Goal: Task Accomplishment & Management: Use online tool/utility

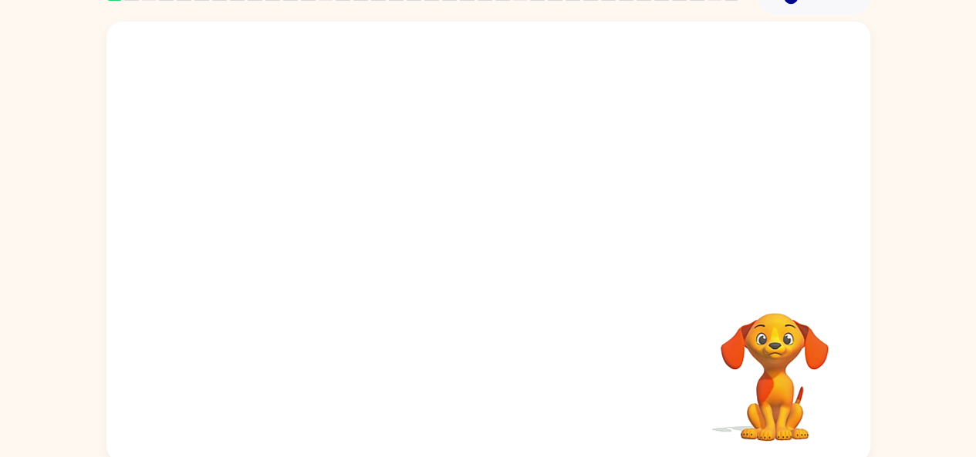
scroll to position [85, 0]
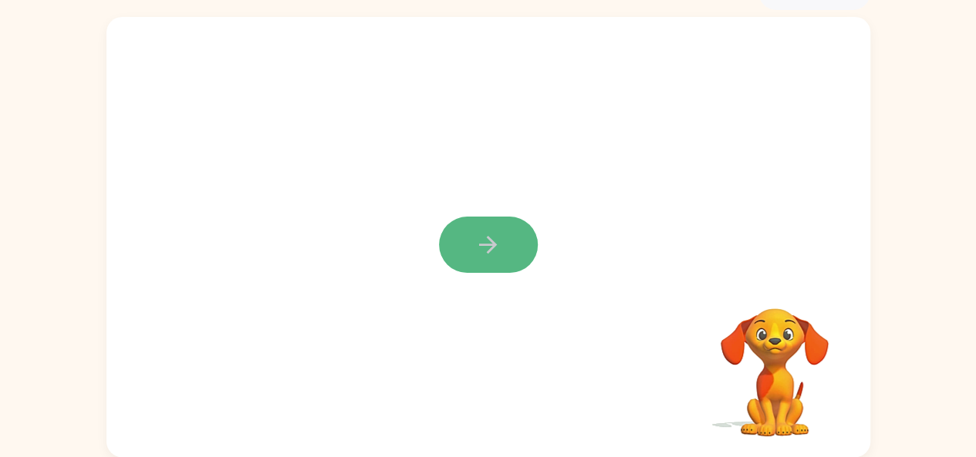
click at [486, 246] on icon "button" at bounding box center [488, 245] width 18 height 18
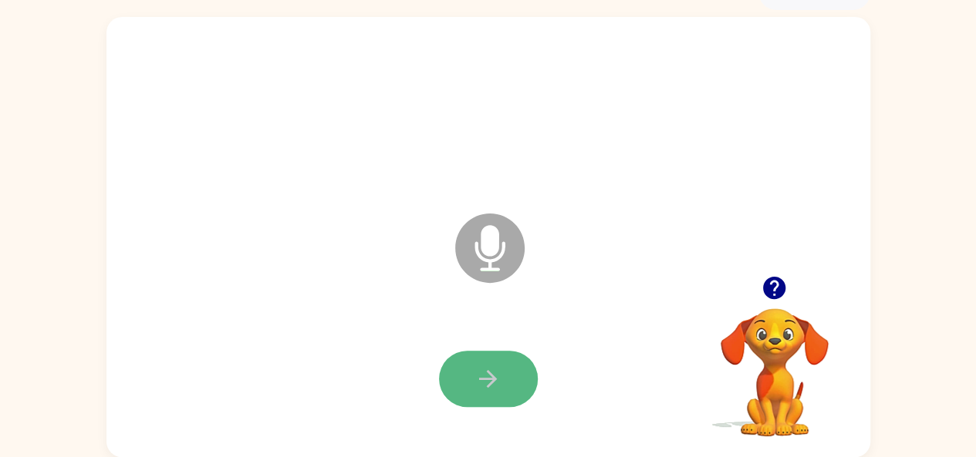
click at [479, 389] on icon "button" at bounding box center [487, 379] width 27 height 27
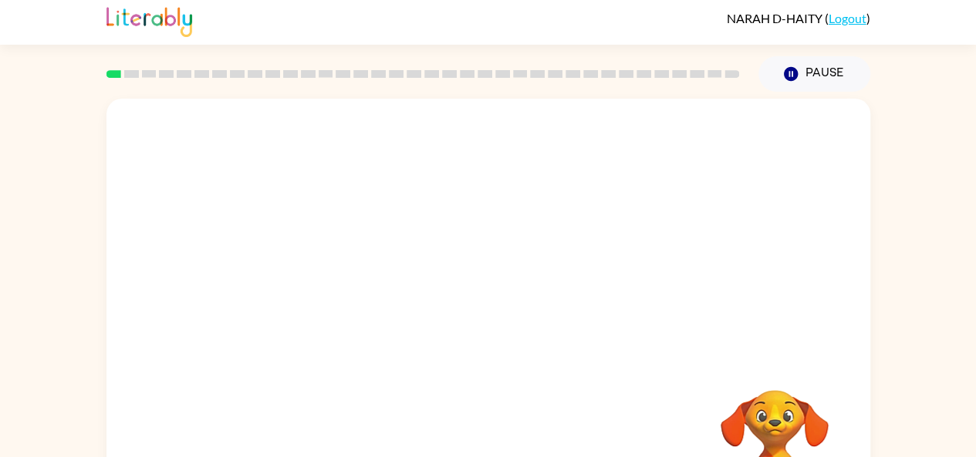
scroll to position [0, 0]
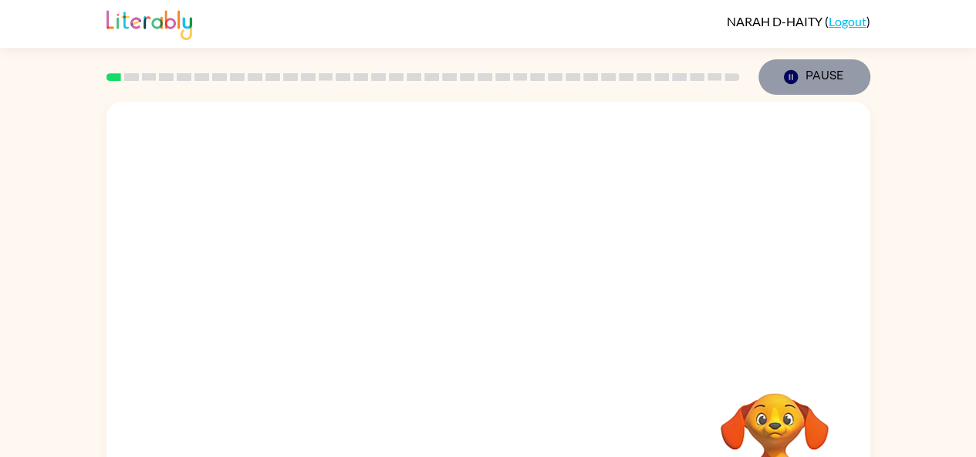
click at [828, 73] on button "Pause Pause" at bounding box center [814, 76] width 112 height 35
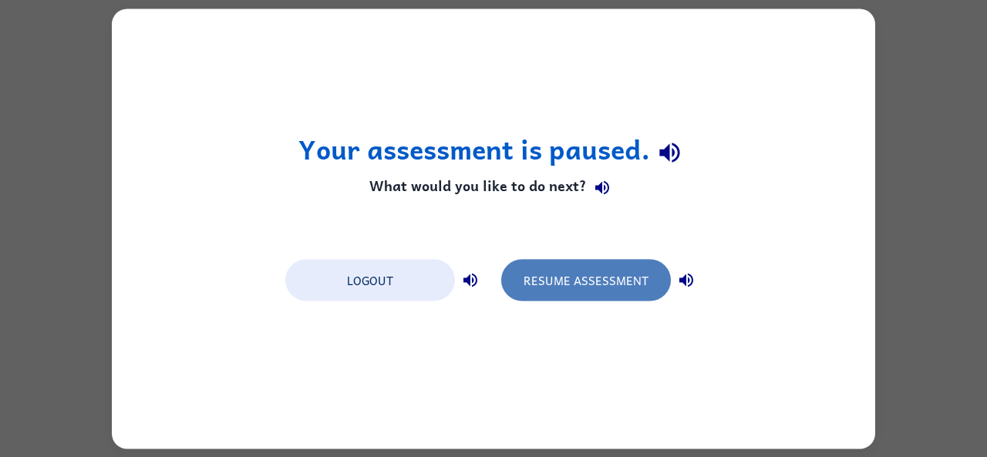
click at [584, 269] on button "Resume Assessment" at bounding box center [586, 280] width 170 height 42
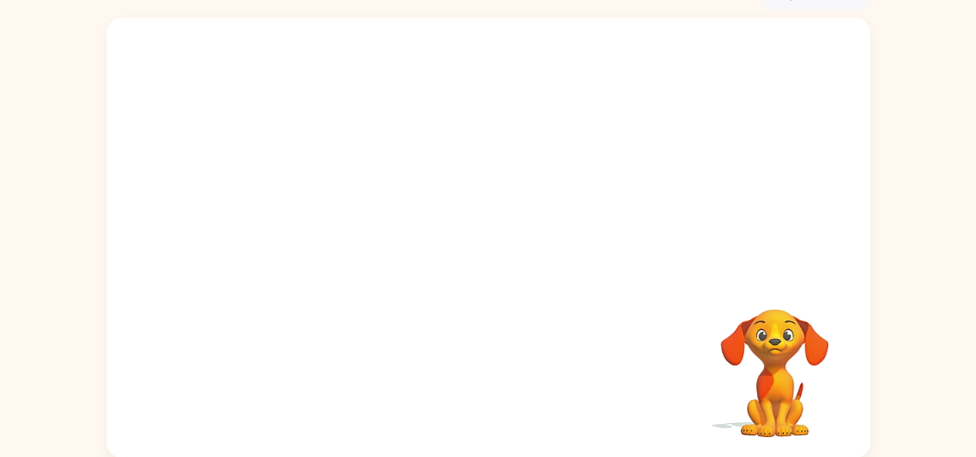
scroll to position [85, 0]
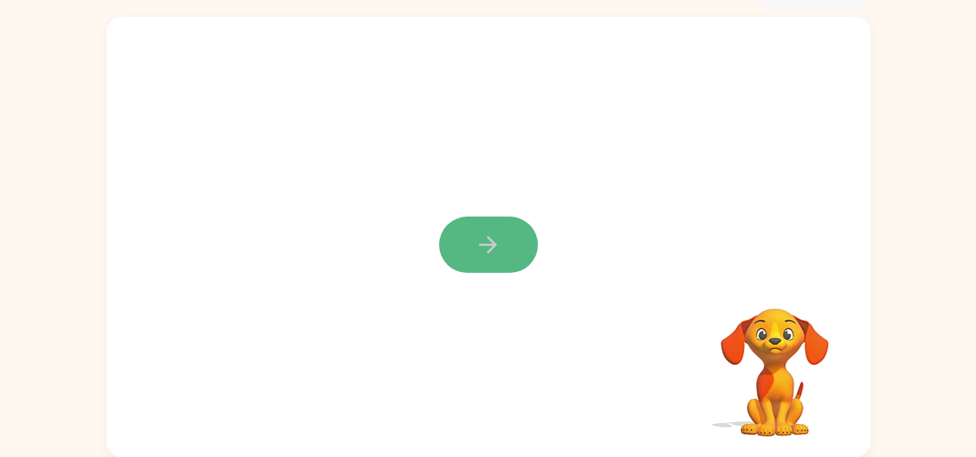
click at [506, 225] on button "button" at bounding box center [488, 245] width 99 height 56
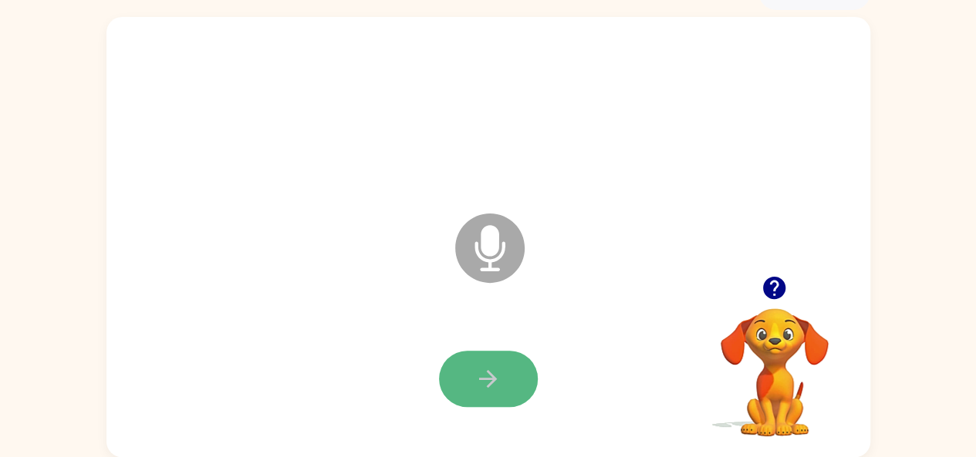
click at [485, 382] on icon "button" at bounding box center [487, 379] width 27 height 27
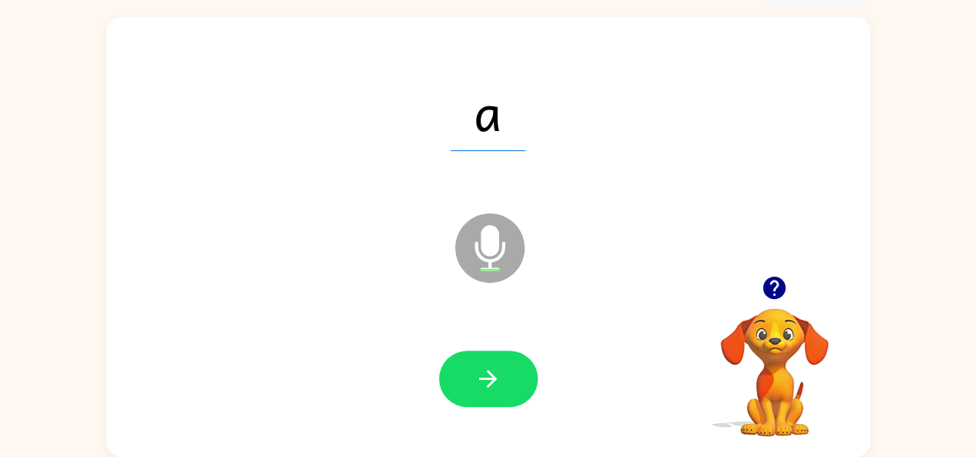
click at [492, 369] on icon "button" at bounding box center [487, 379] width 27 height 27
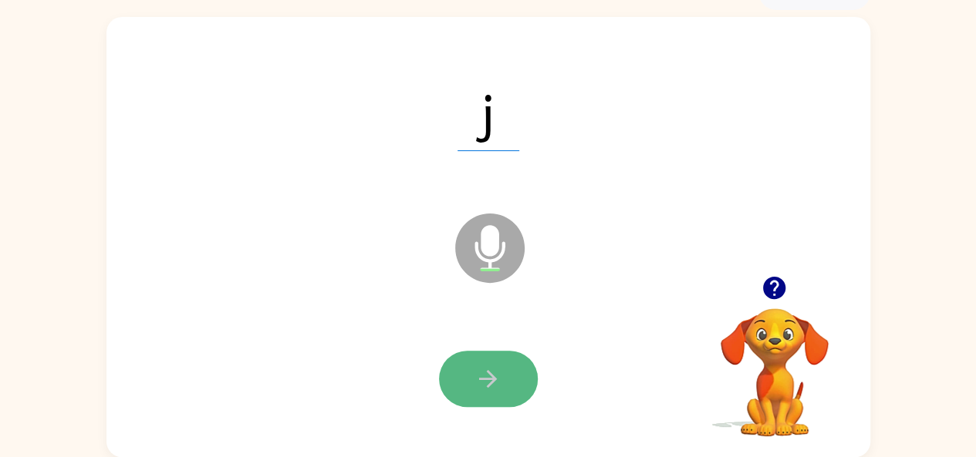
click at [481, 369] on icon "button" at bounding box center [487, 379] width 27 height 27
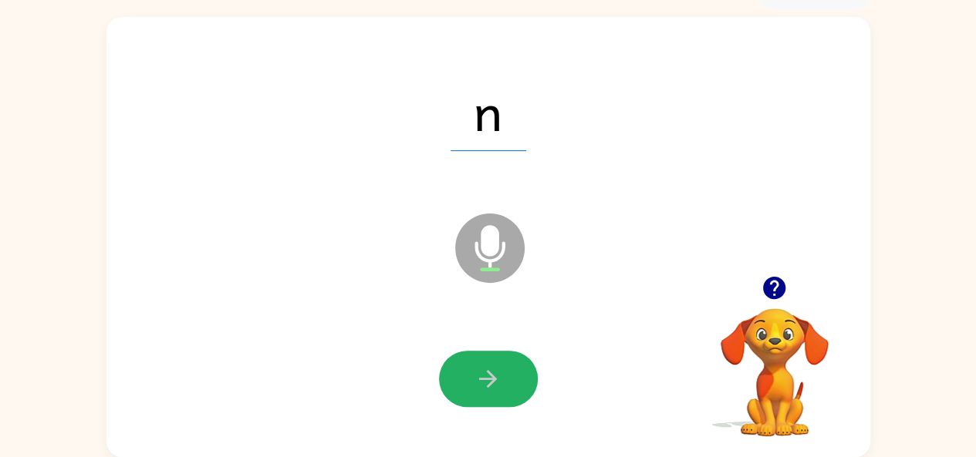
click at [481, 369] on icon "button" at bounding box center [487, 379] width 27 height 27
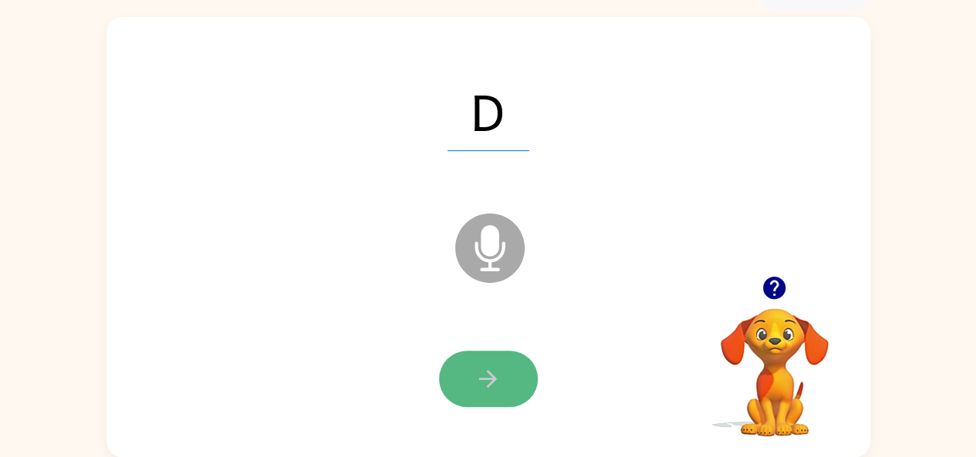
click at [469, 385] on button "button" at bounding box center [488, 379] width 99 height 56
click at [500, 371] on icon "button" at bounding box center [487, 379] width 27 height 27
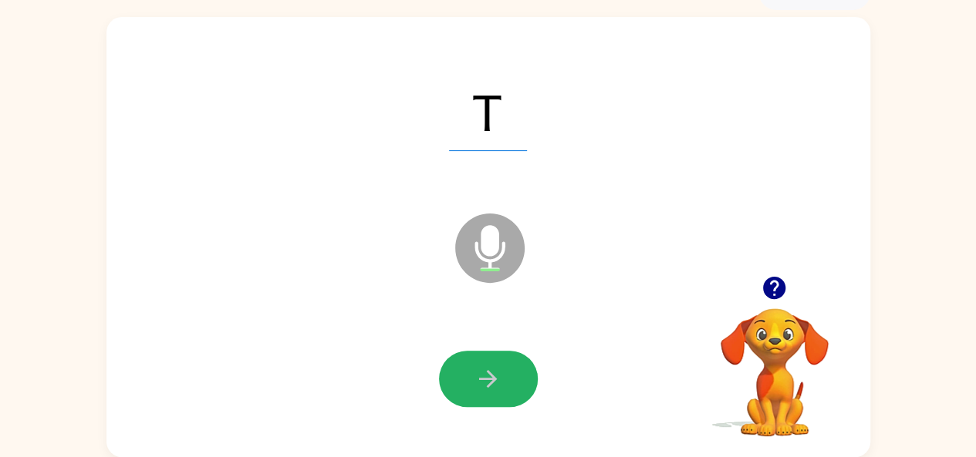
click at [500, 371] on icon "button" at bounding box center [487, 379] width 27 height 27
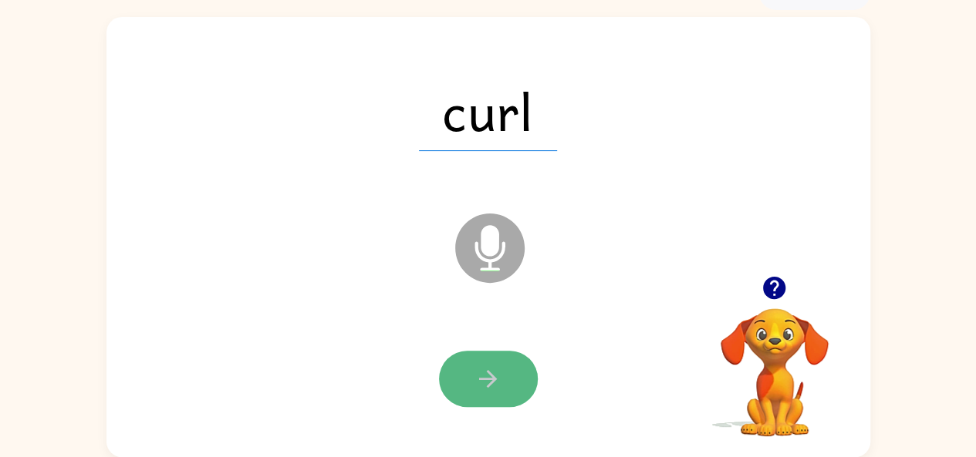
click at [489, 373] on icon "button" at bounding box center [488, 379] width 18 height 18
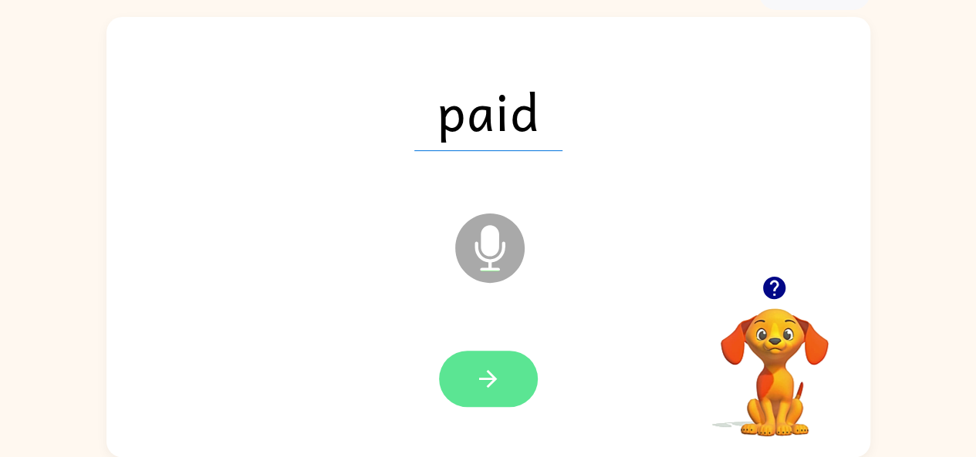
click at [487, 376] on icon "button" at bounding box center [487, 379] width 27 height 27
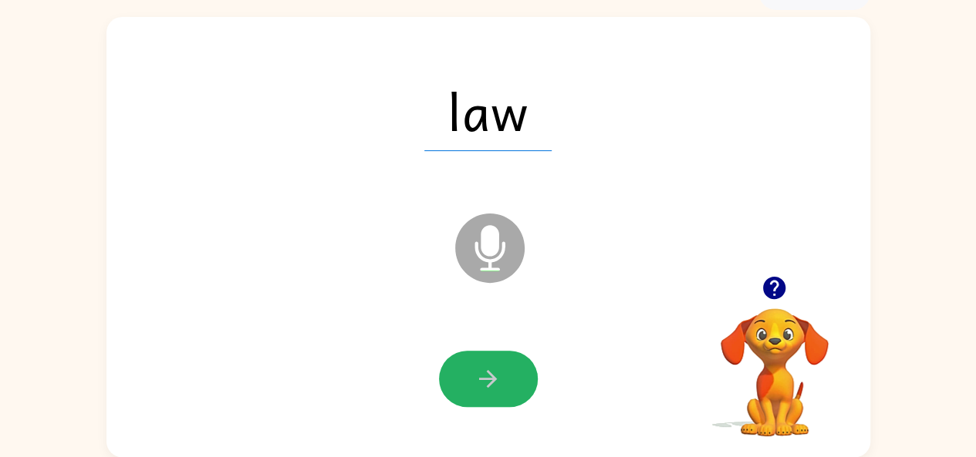
click at [487, 376] on icon "button" at bounding box center [487, 379] width 27 height 27
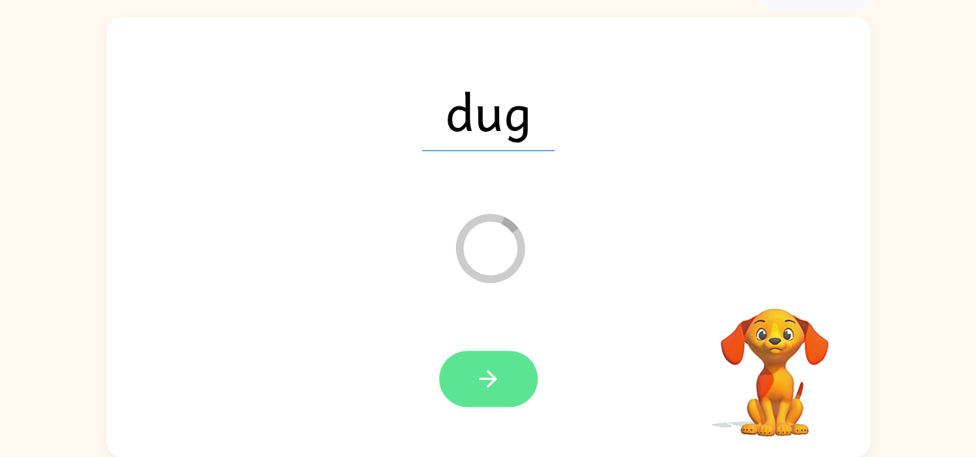
click at [512, 362] on button "button" at bounding box center [488, 379] width 99 height 56
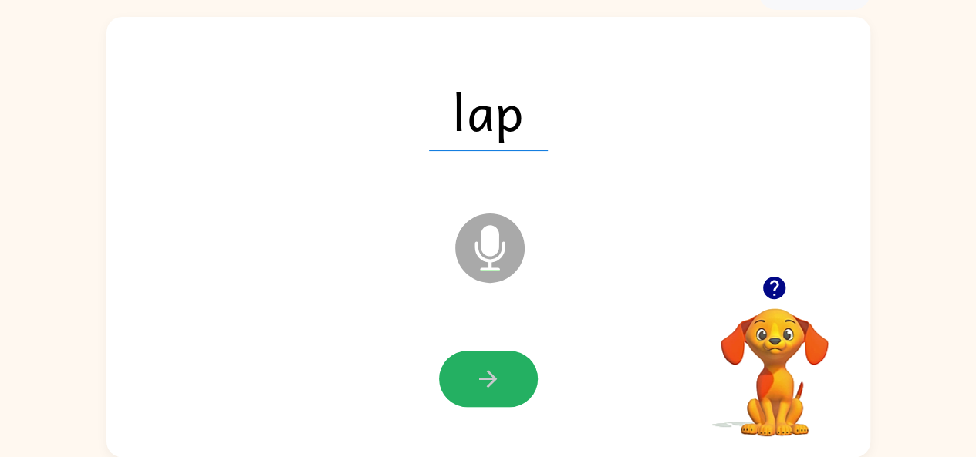
click at [512, 362] on button "button" at bounding box center [488, 379] width 99 height 56
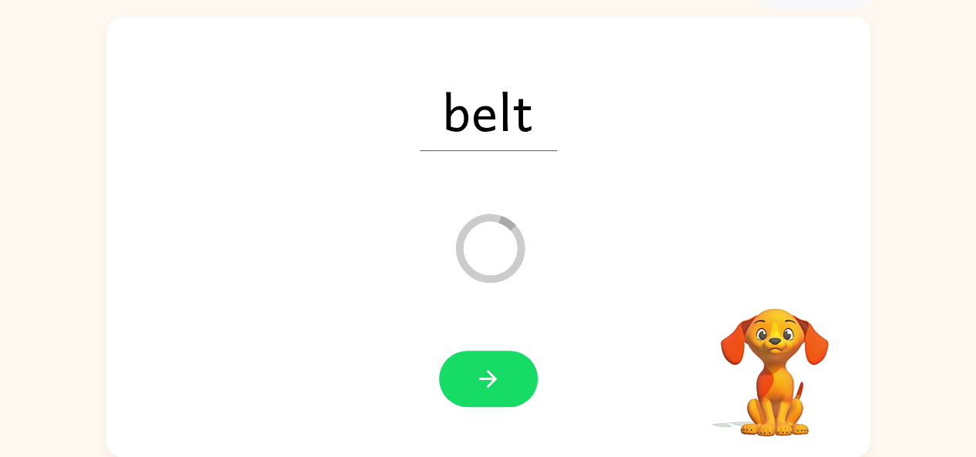
click at [512, 362] on button "button" at bounding box center [488, 379] width 99 height 56
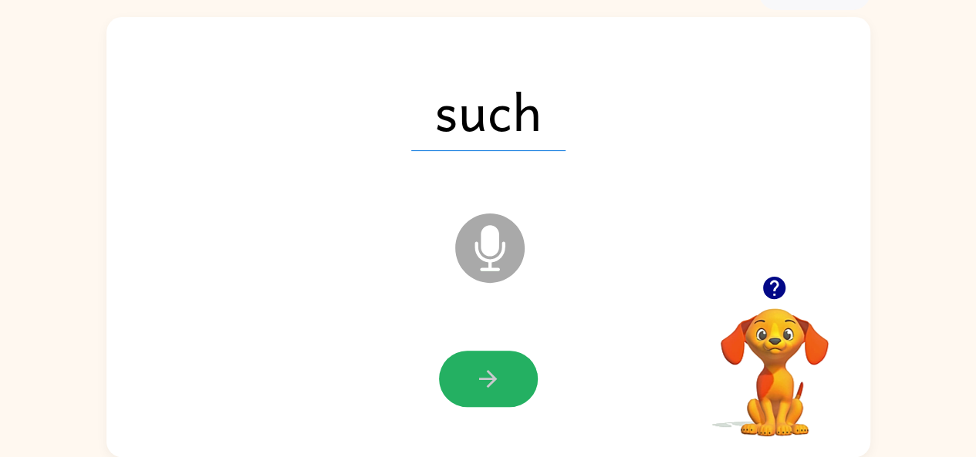
click at [512, 362] on button "button" at bounding box center [488, 379] width 99 height 56
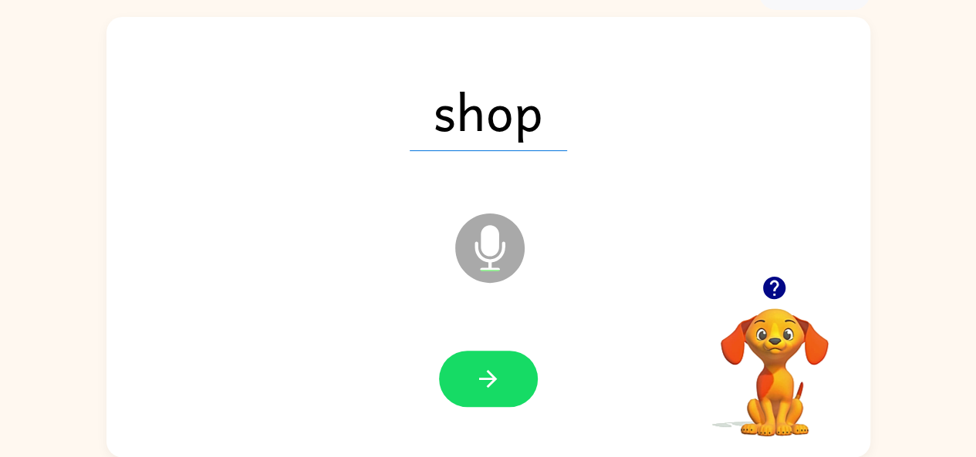
click at [512, 362] on button "button" at bounding box center [488, 379] width 99 height 56
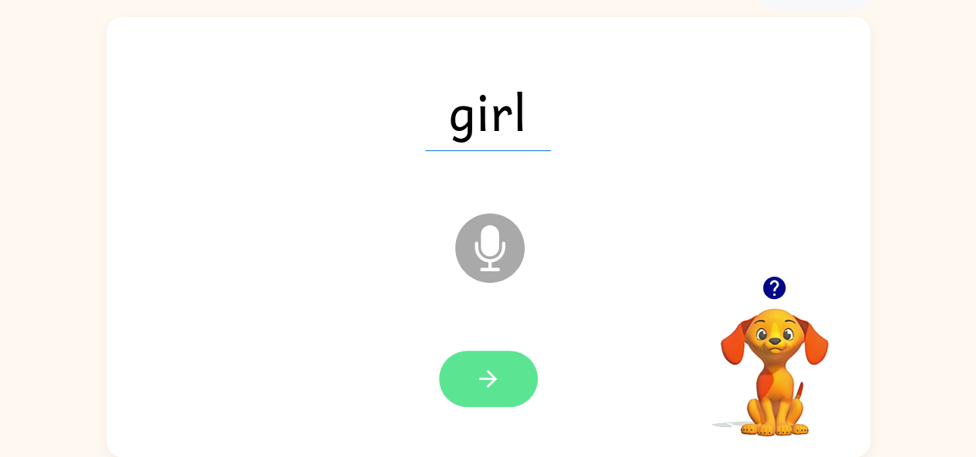
click at [506, 365] on button "button" at bounding box center [488, 379] width 99 height 56
click at [492, 372] on icon "button" at bounding box center [487, 379] width 27 height 27
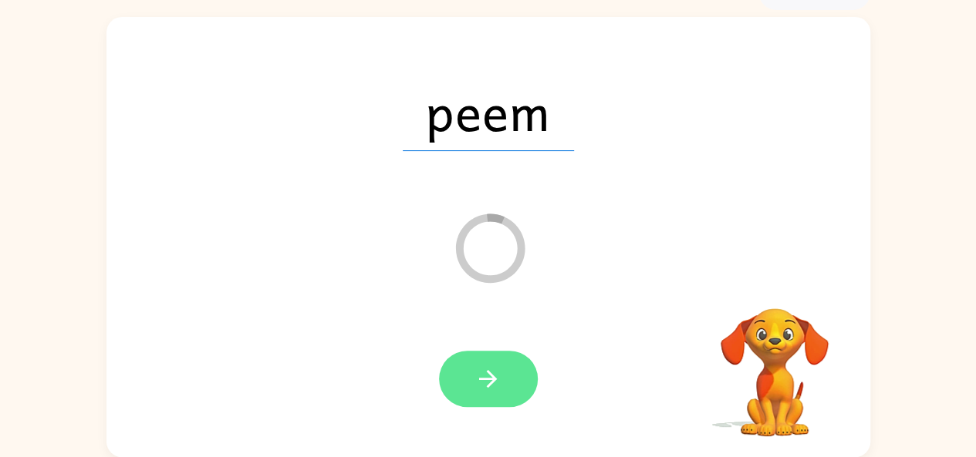
click at [470, 383] on button "button" at bounding box center [488, 379] width 99 height 56
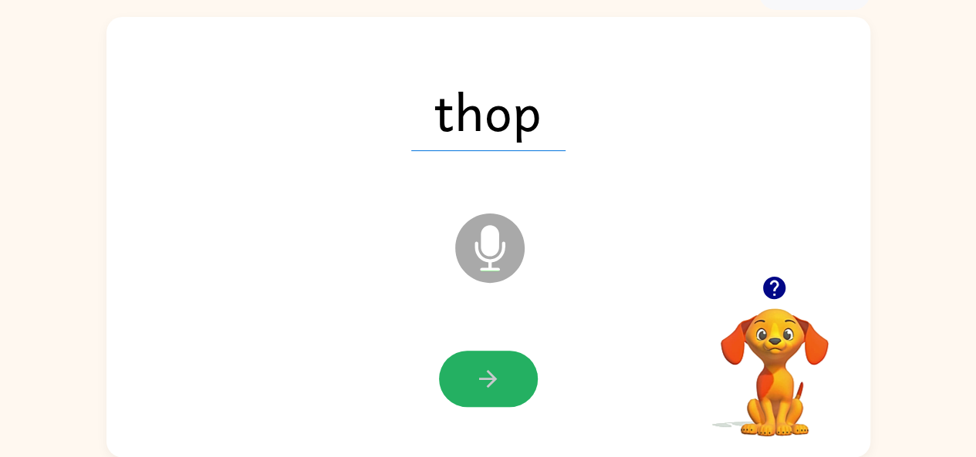
click at [477, 378] on icon "button" at bounding box center [487, 379] width 27 height 27
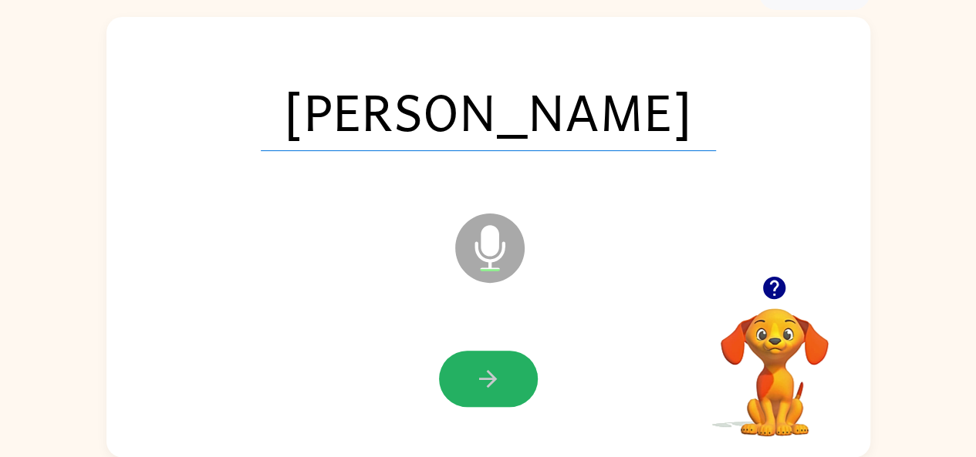
click at [486, 369] on icon "button" at bounding box center [487, 379] width 27 height 27
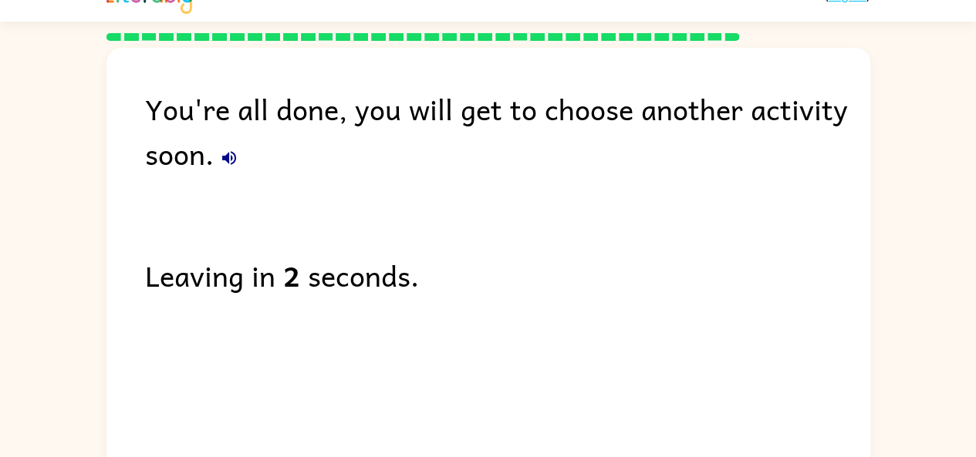
scroll to position [0, 0]
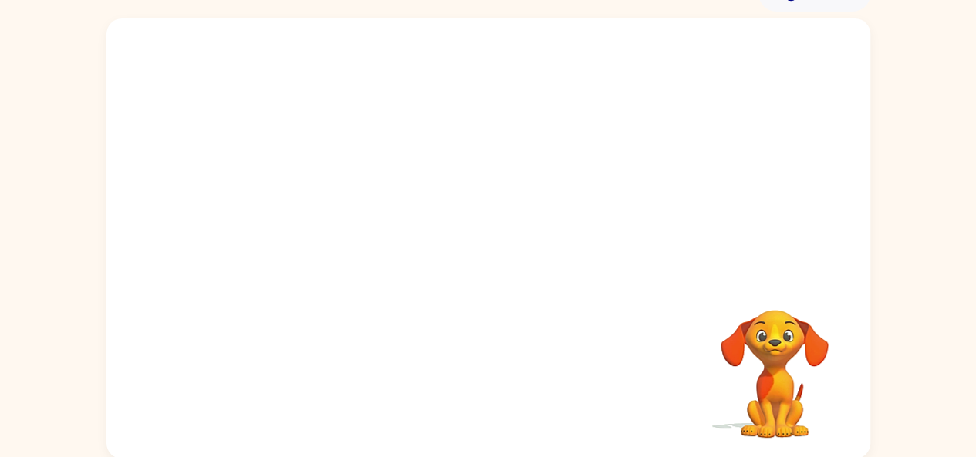
scroll to position [85, 0]
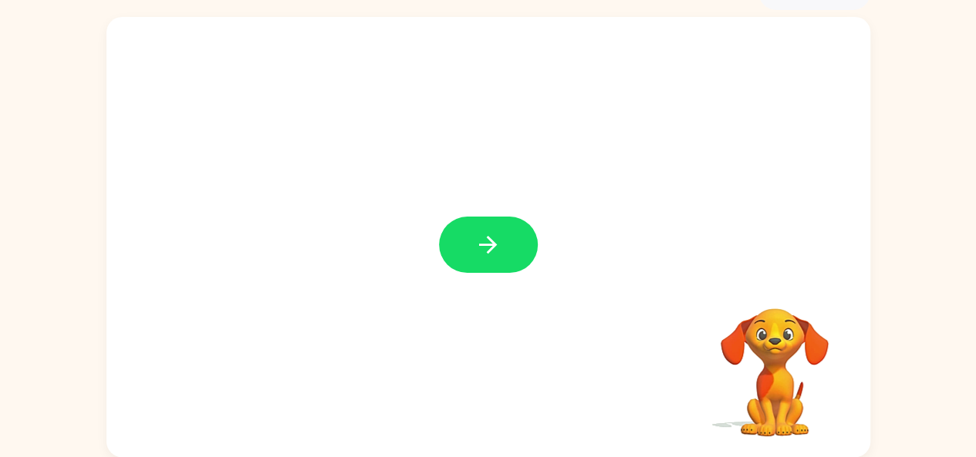
click at [497, 237] on icon "button" at bounding box center [487, 244] width 27 height 27
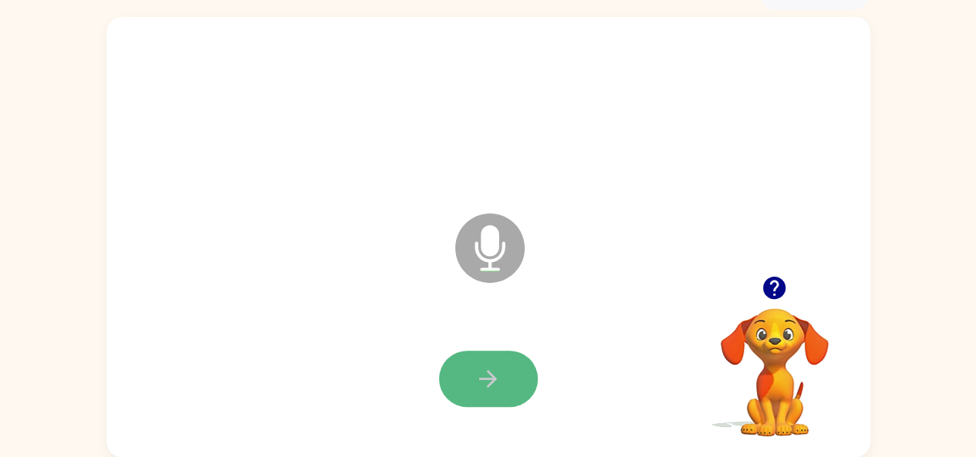
click at [474, 371] on button "button" at bounding box center [488, 379] width 99 height 56
click at [495, 368] on icon "button" at bounding box center [487, 379] width 27 height 27
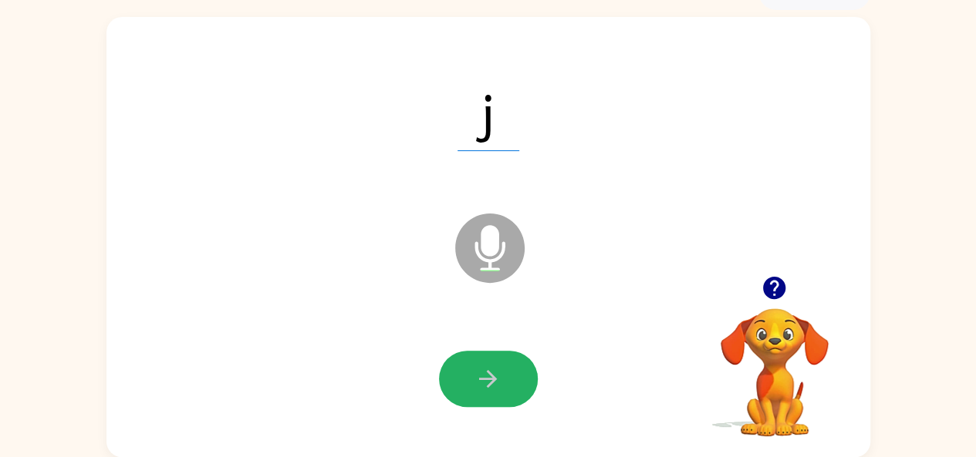
click at [495, 366] on icon "button" at bounding box center [487, 379] width 27 height 27
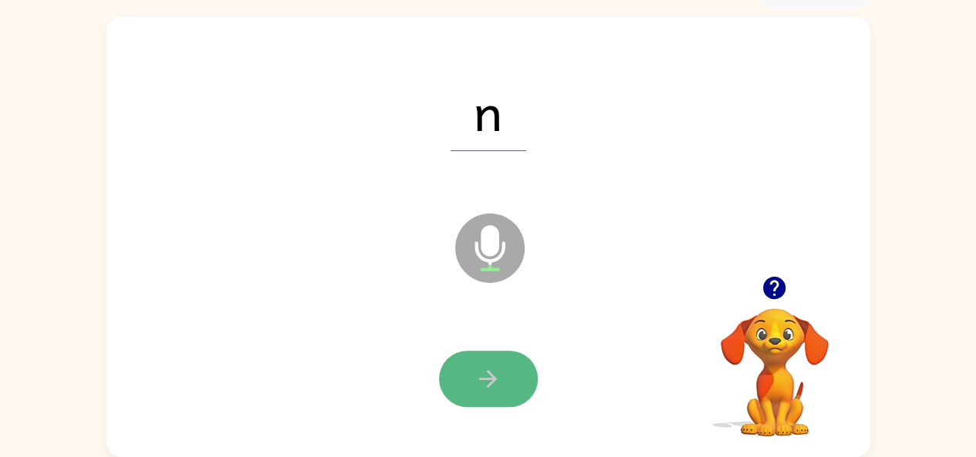
click at [494, 373] on icon "button" at bounding box center [487, 379] width 27 height 27
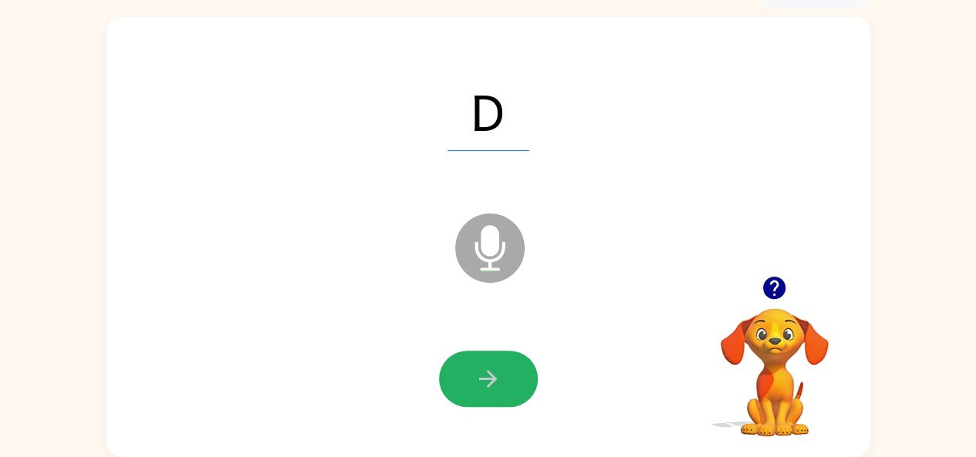
click at [487, 373] on icon "button" at bounding box center [487, 379] width 27 height 27
click at [489, 373] on icon "button" at bounding box center [488, 379] width 18 height 18
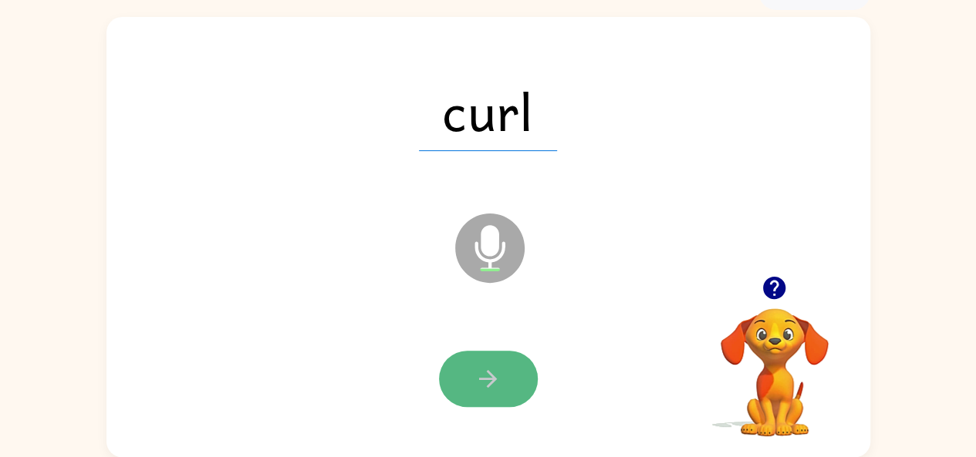
click at [495, 373] on icon "button" at bounding box center [487, 379] width 27 height 27
click at [490, 363] on button "button" at bounding box center [488, 379] width 99 height 56
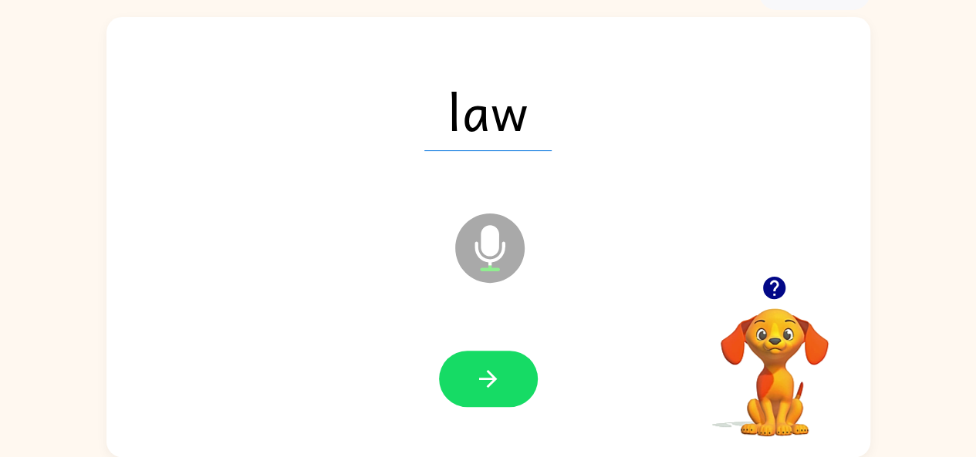
click at [477, 376] on icon "button" at bounding box center [487, 379] width 27 height 27
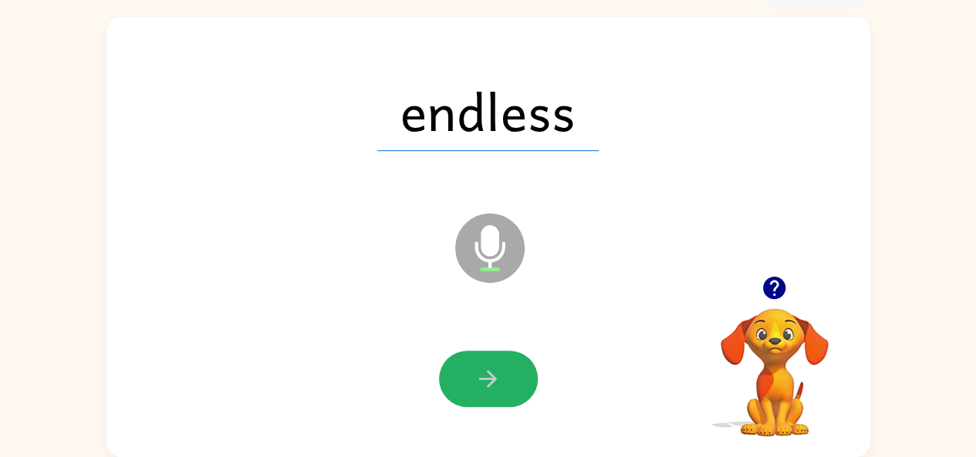
click at [471, 376] on button "button" at bounding box center [488, 379] width 99 height 56
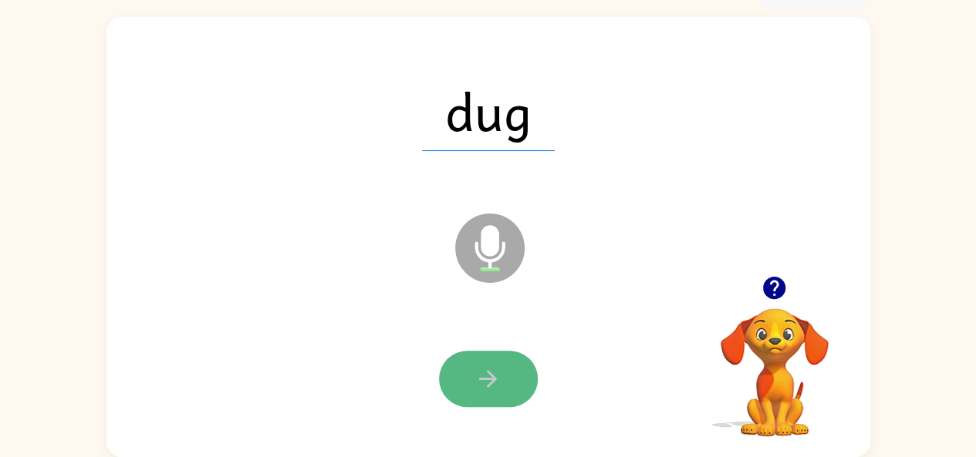
click at [486, 382] on icon "button" at bounding box center [487, 379] width 27 height 27
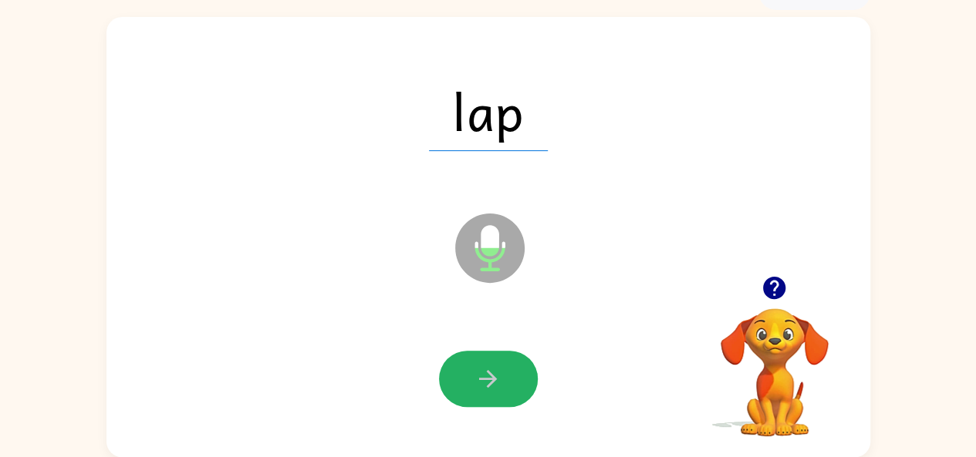
click at [486, 382] on icon "button" at bounding box center [487, 379] width 27 height 27
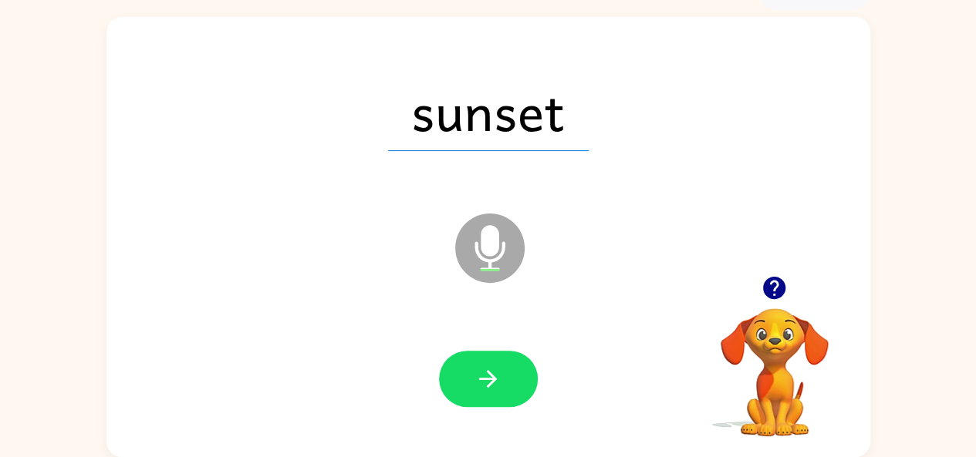
click at [486, 382] on icon "button" at bounding box center [487, 379] width 27 height 27
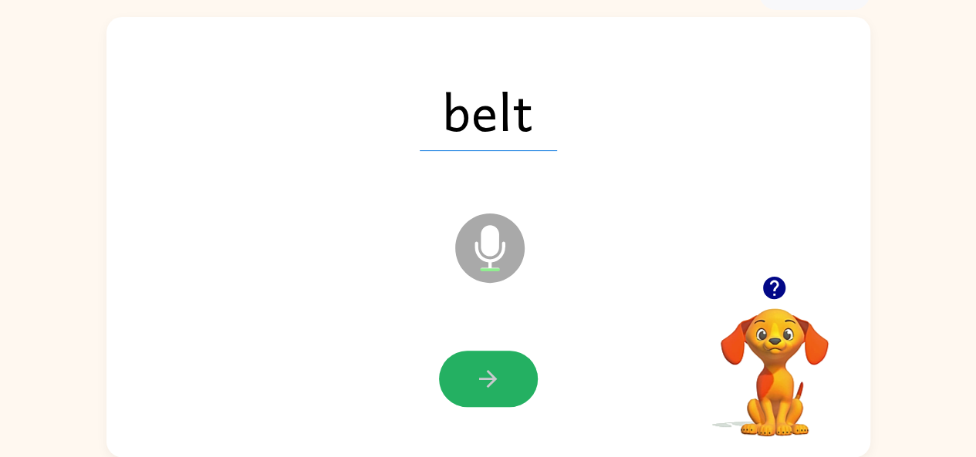
click at [486, 382] on icon "button" at bounding box center [487, 379] width 27 height 27
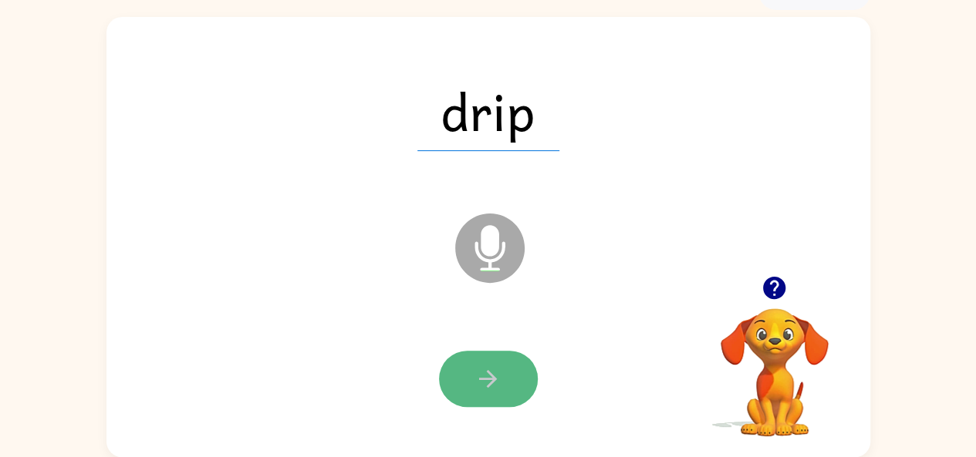
click at [494, 368] on icon "button" at bounding box center [487, 379] width 27 height 27
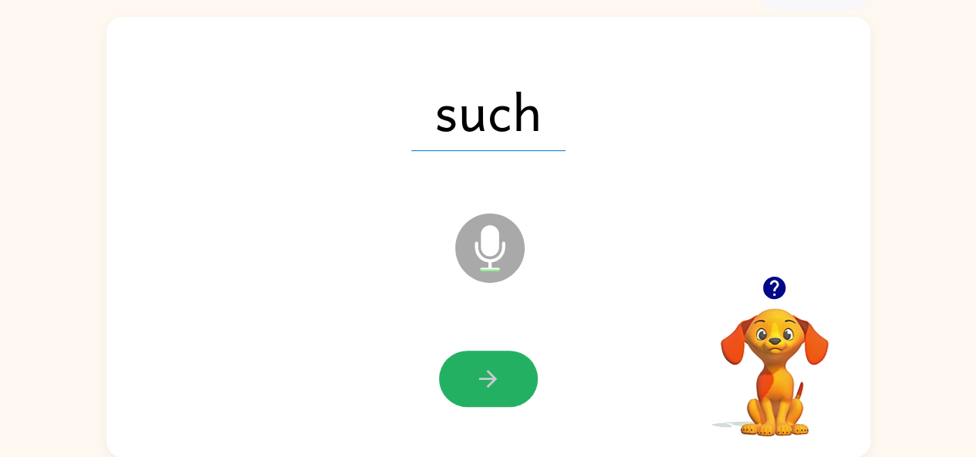
click at [494, 368] on icon "button" at bounding box center [487, 379] width 27 height 27
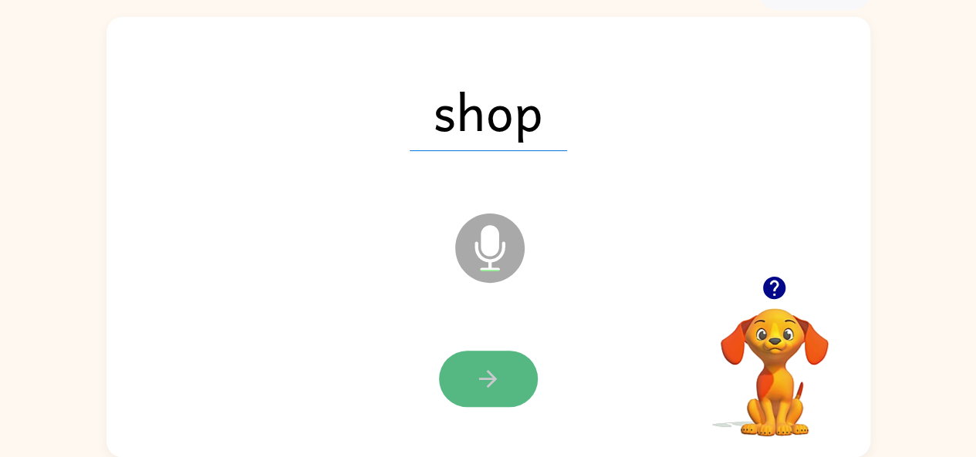
click at [495, 366] on icon "button" at bounding box center [487, 379] width 27 height 27
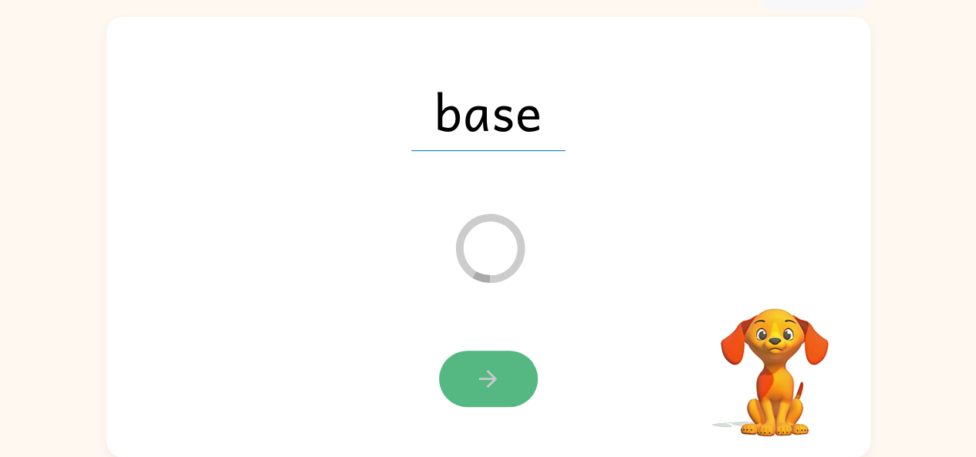
click at [487, 370] on icon "button" at bounding box center [488, 379] width 18 height 18
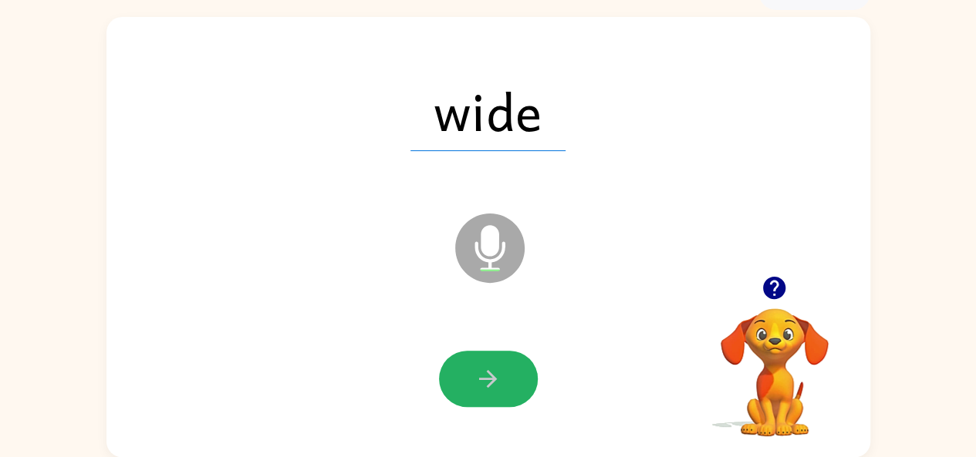
click at [487, 366] on icon "button" at bounding box center [487, 379] width 27 height 27
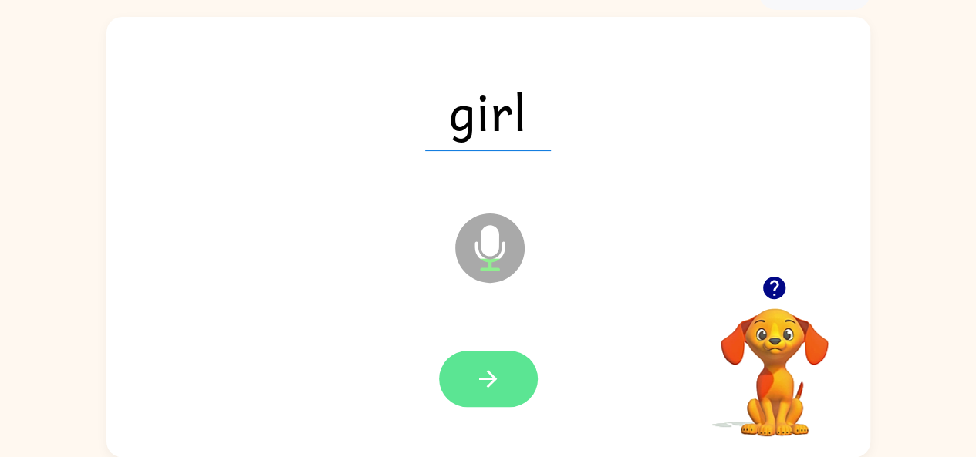
click at [486, 366] on icon "button" at bounding box center [487, 379] width 27 height 27
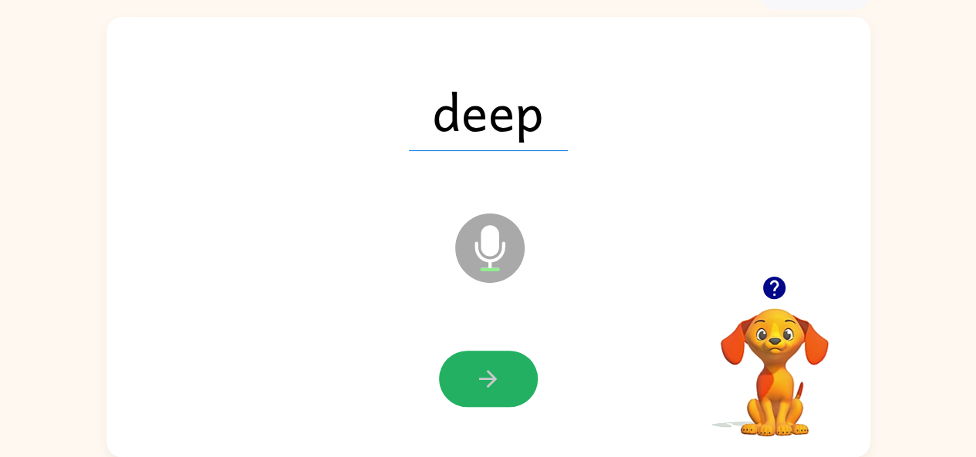
click at [484, 366] on icon "button" at bounding box center [487, 379] width 27 height 27
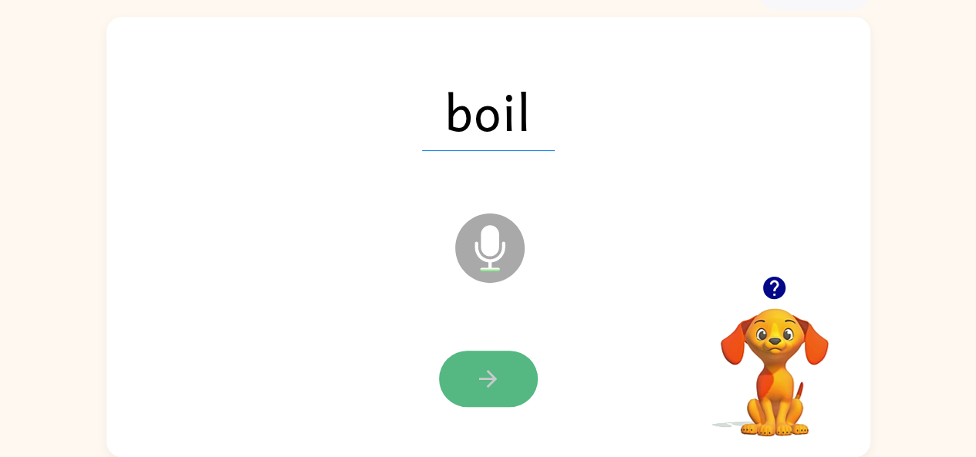
click at [474, 363] on button "button" at bounding box center [488, 379] width 99 height 56
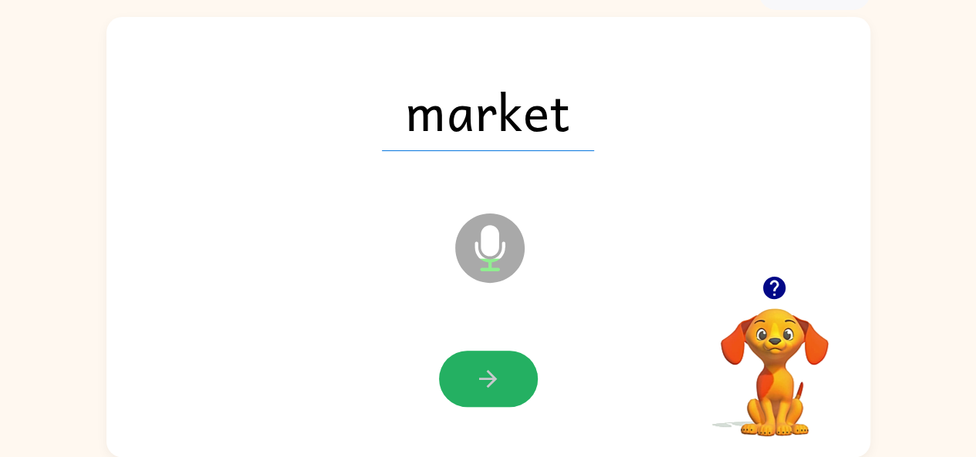
click at [479, 366] on icon "button" at bounding box center [487, 379] width 27 height 27
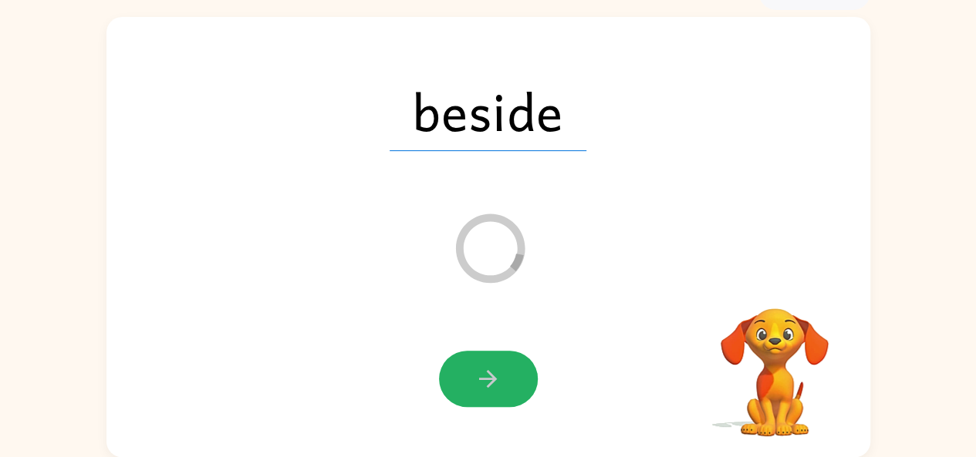
click at [479, 366] on icon "button" at bounding box center [487, 379] width 27 height 27
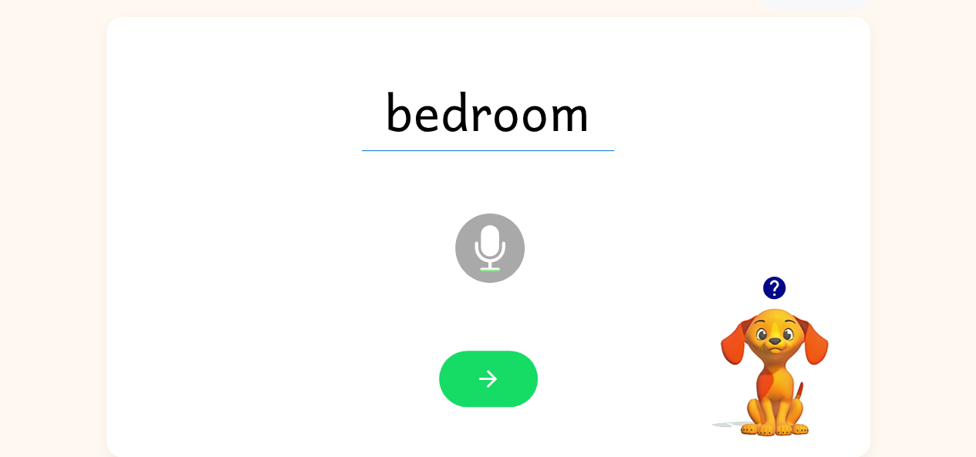
drag, startPoint x: 648, startPoint y: 305, endPoint x: 640, endPoint y: 331, distance: 27.3
click at [641, 329] on div "bedroom Microphone The Microphone is here when it is your turn to talk" at bounding box center [488, 237] width 764 height 440
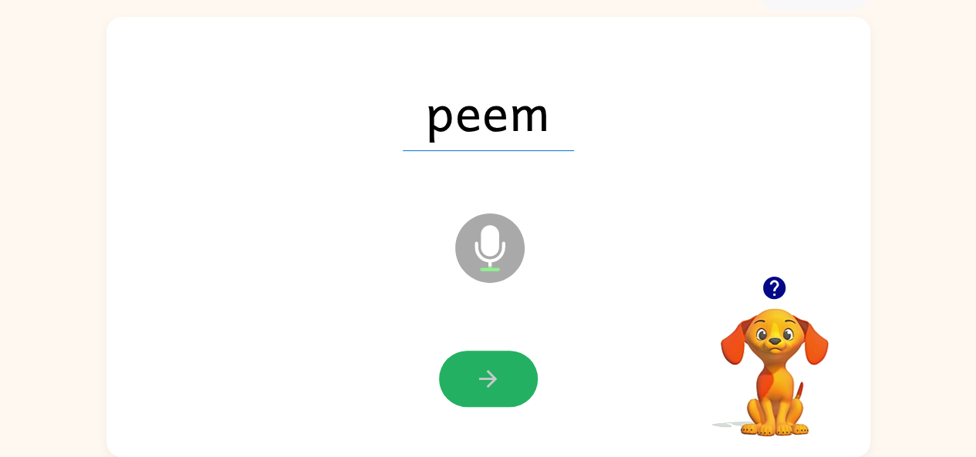
click at [484, 354] on button "button" at bounding box center [488, 379] width 99 height 56
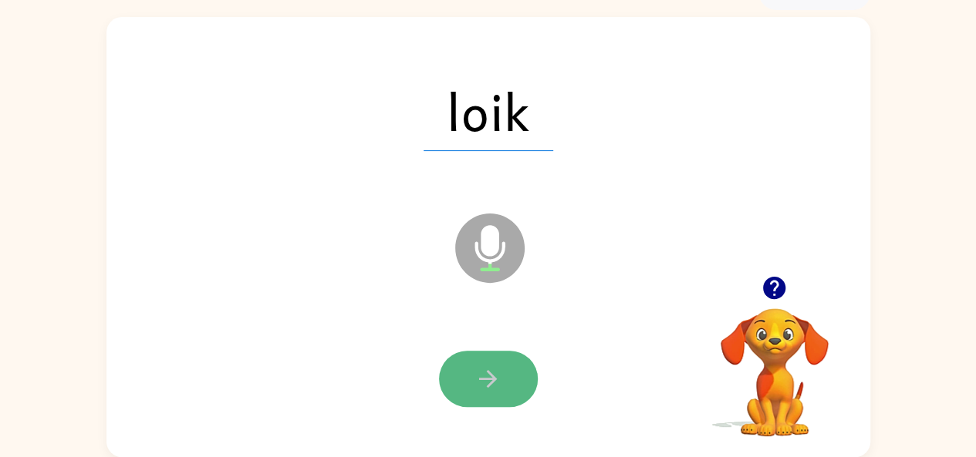
click at [477, 374] on icon "button" at bounding box center [487, 379] width 27 height 27
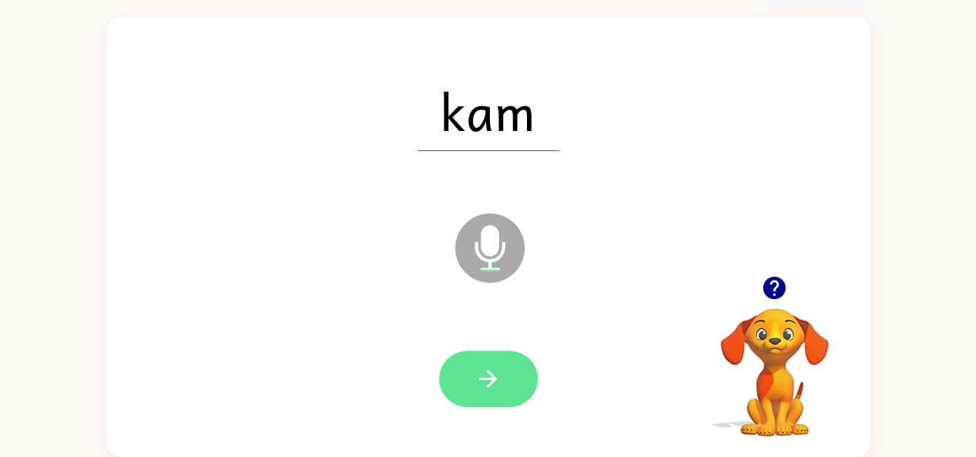
click at [459, 379] on button "button" at bounding box center [488, 379] width 99 height 56
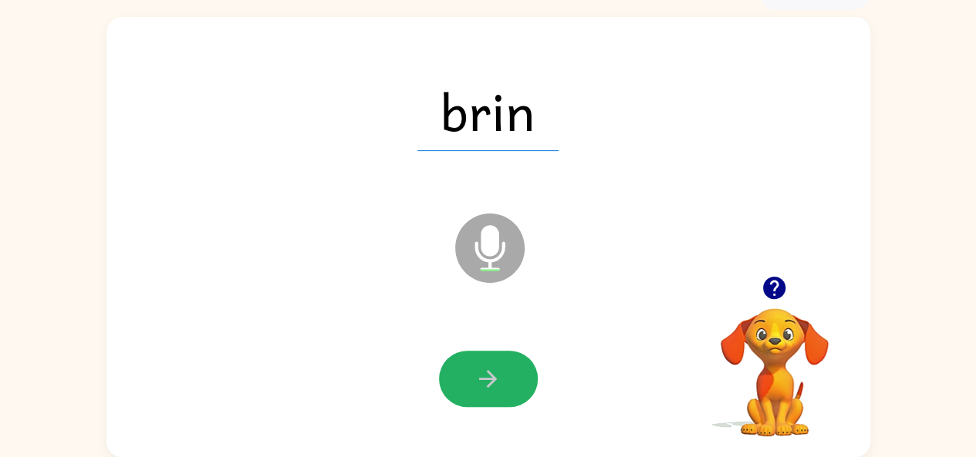
click at [459, 379] on button "button" at bounding box center [488, 379] width 99 height 56
click at [495, 366] on icon "button" at bounding box center [487, 379] width 27 height 27
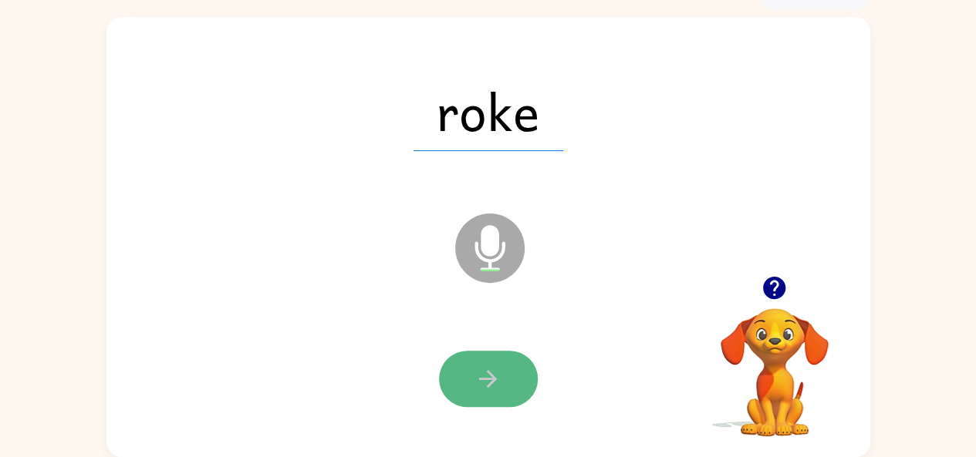
click at [495, 366] on icon "button" at bounding box center [487, 379] width 27 height 27
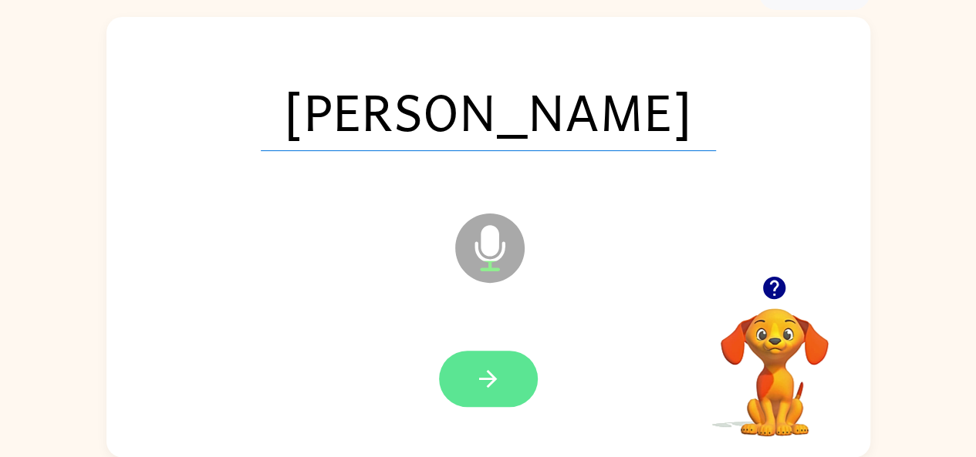
click at [490, 366] on icon "button" at bounding box center [487, 379] width 27 height 27
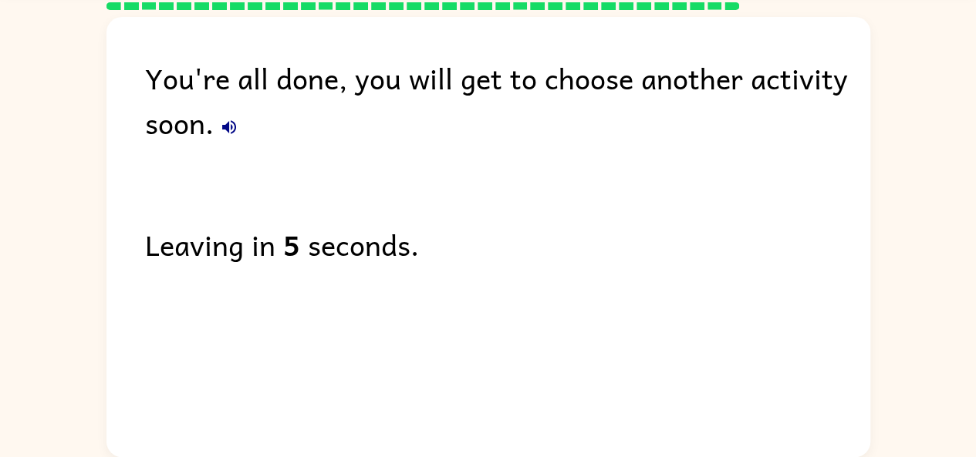
scroll to position [57, 0]
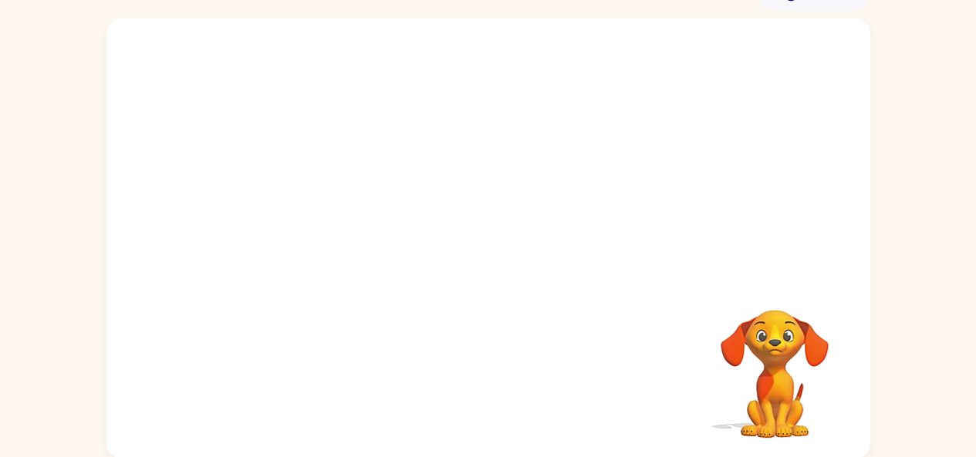
scroll to position [85, 0]
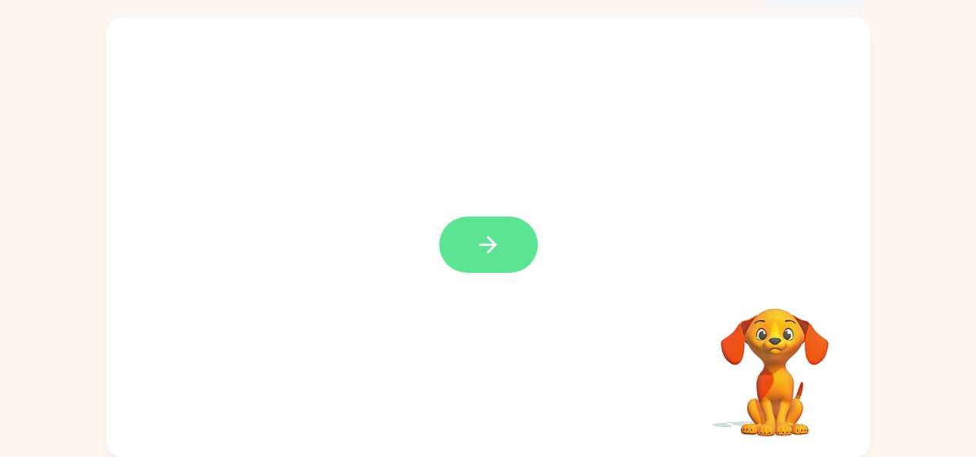
click at [494, 251] on icon "button" at bounding box center [487, 244] width 27 height 27
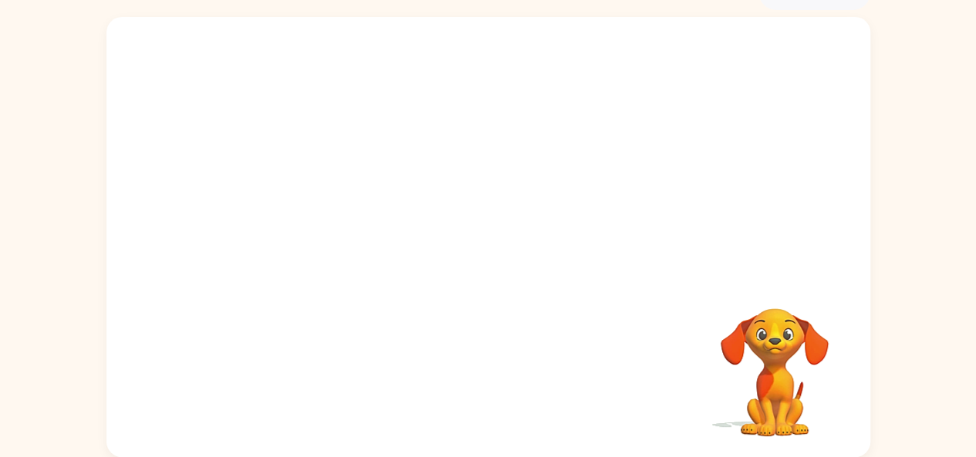
click at [494, 249] on div at bounding box center [488, 237] width 764 height 440
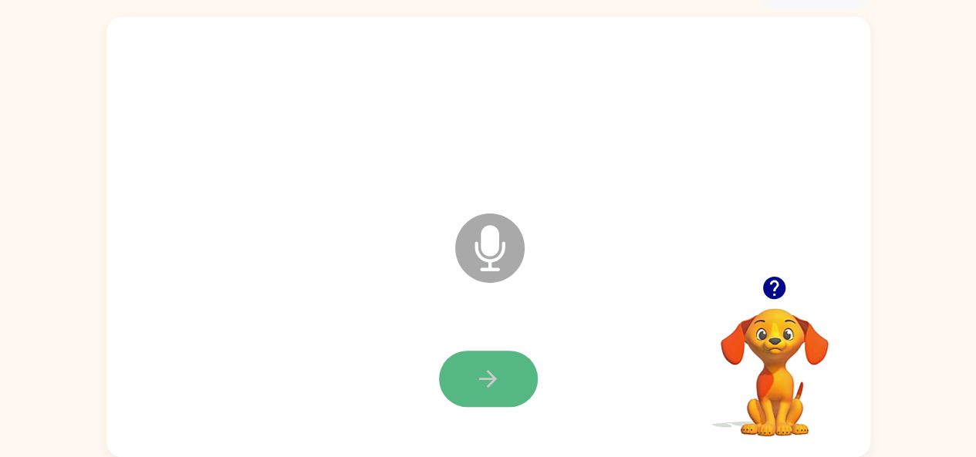
click at [484, 352] on button "button" at bounding box center [488, 379] width 99 height 56
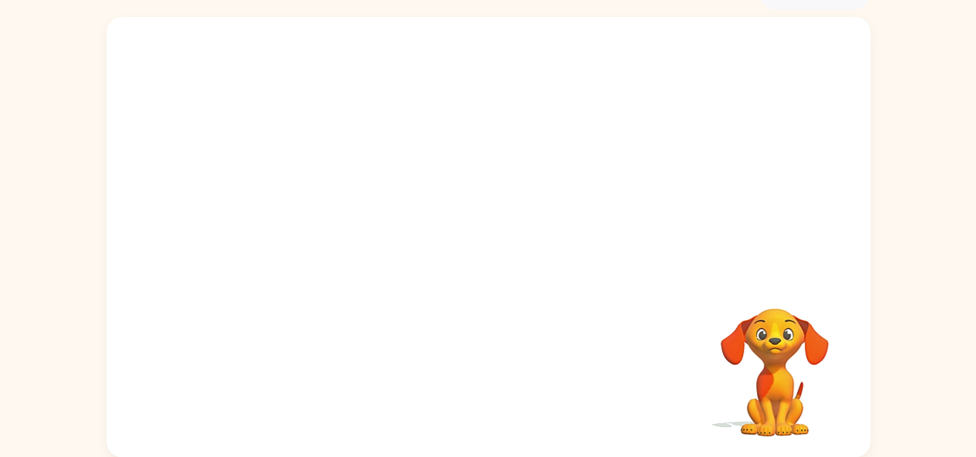
drag, startPoint x: 504, startPoint y: 366, endPoint x: 325, endPoint y: 180, distance: 257.4
click at [325, 180] on div at bounding box center [488, 146] width 764 height 259
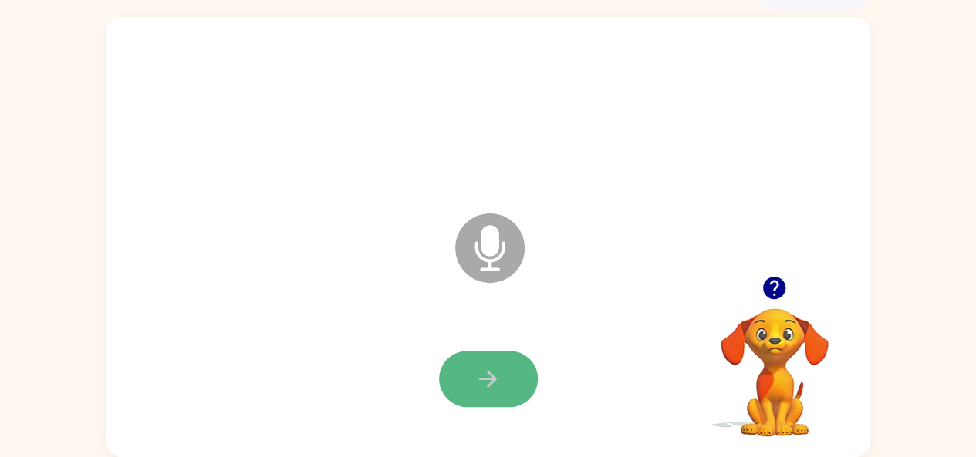
click at [443, 376] on button "button" at bounding box center [488, 379] width 99 height 56
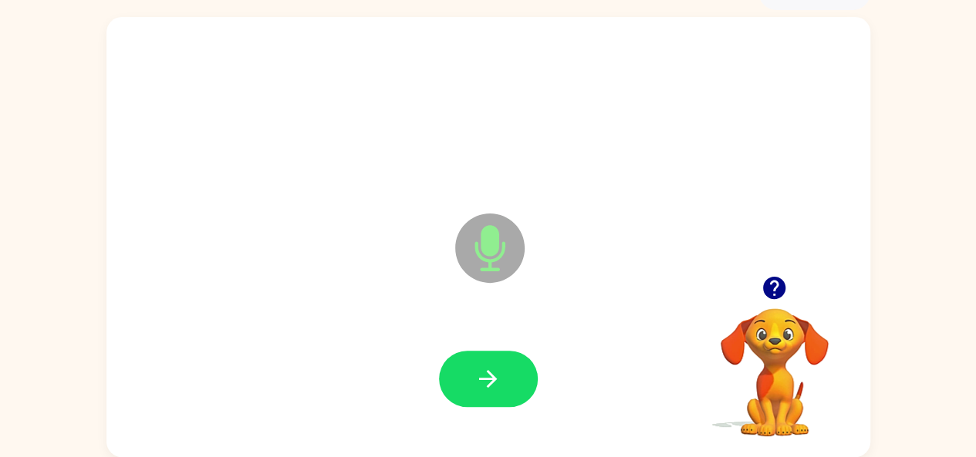
click at [443, 376] on button "button" at bounding box center [488, 379] width 99 height 56
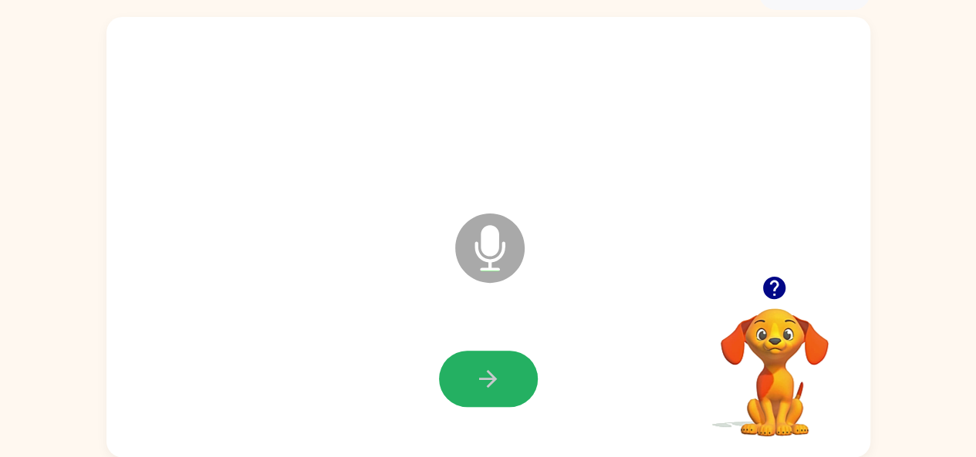
click at [441, 376] on button "button" at bounding box center [488, 379] width 99 height 56
click at [463, 362] on button "button" at bounding box center [488, 379] width 99 height 56
click at [456, 366] on button "button" at bounding box center [488, 379] width 99 height 56
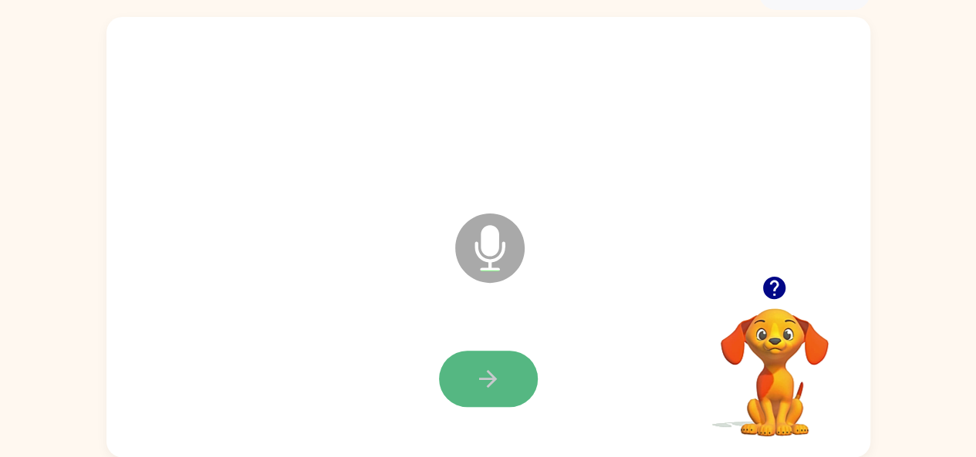
click at [456, 366] on button "button" at bounding box center [488, 379] width 99 height 56
click at [464, 366] on button "button" at bounding box center [488, 379] width 99 height 56
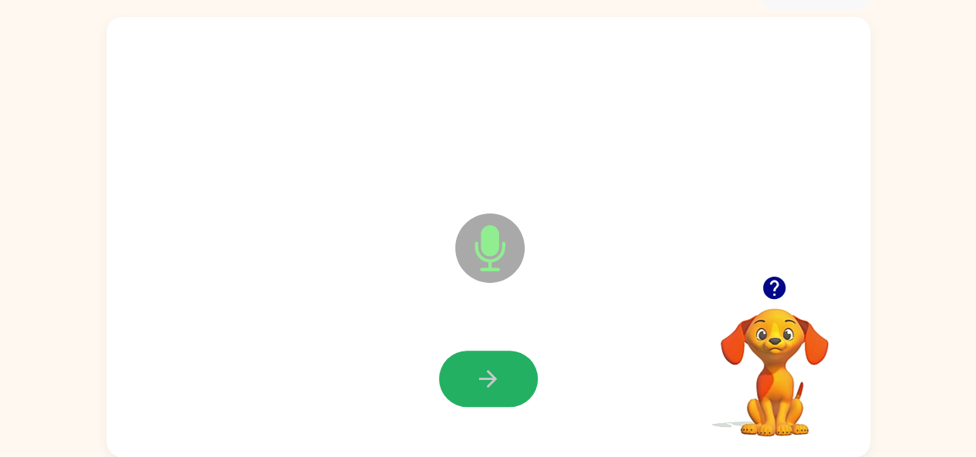
click at [464, 366] on button "button" at bounding box center [488, 379] width 99 height 56
click at [463, 368] on button "button" at bounding box center [488, 379] width 99 height 56
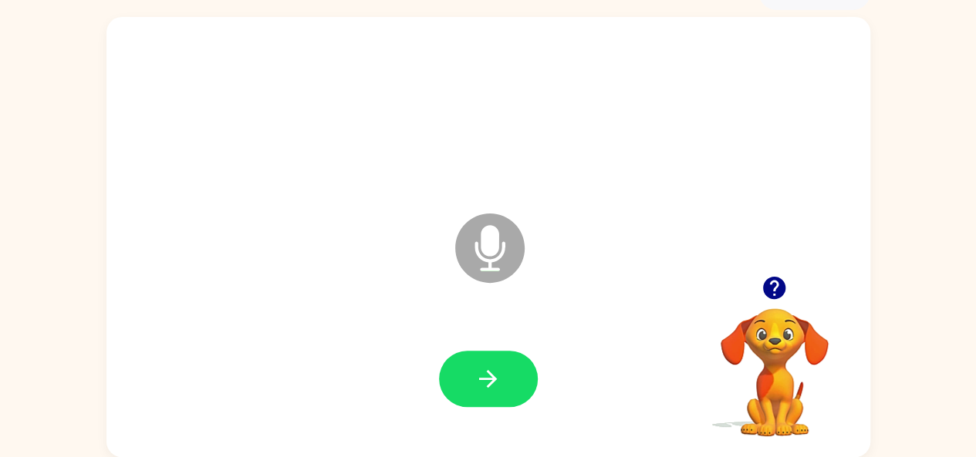
click at [449, 389] on button "button" at bounding box center [488, 379] width 99 height 56
click at [449, 398] on button "button" at bounding box center [488, 379] width 99 height 56
click at [424, 396] on div at bounding box center [488, 379] width 733 height 126
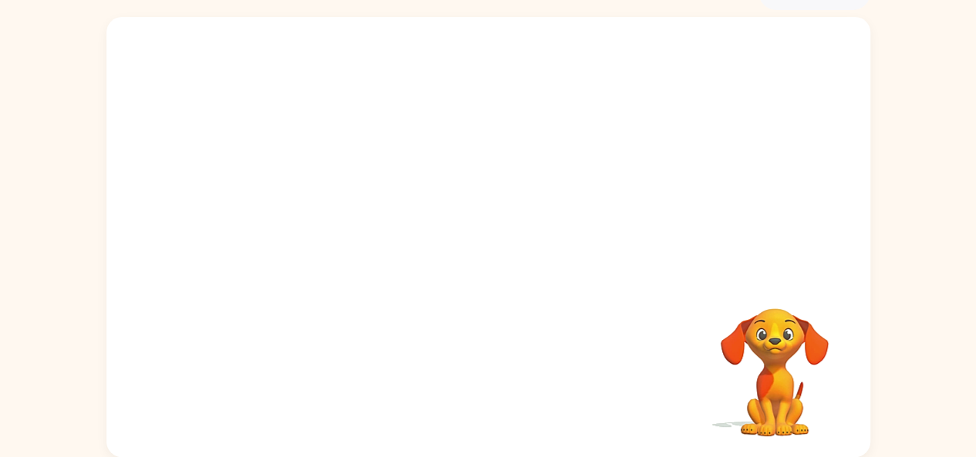
drag, startPoint x: 450, startPoint y: 400, endPoint x: 275, endPoint y: 343, distance: 184.1
click at [275, 343] on div "Your browser must support playing .mp4 files to use Literably. Please try using…" at bounding box center [488, 237] width 764 height 440
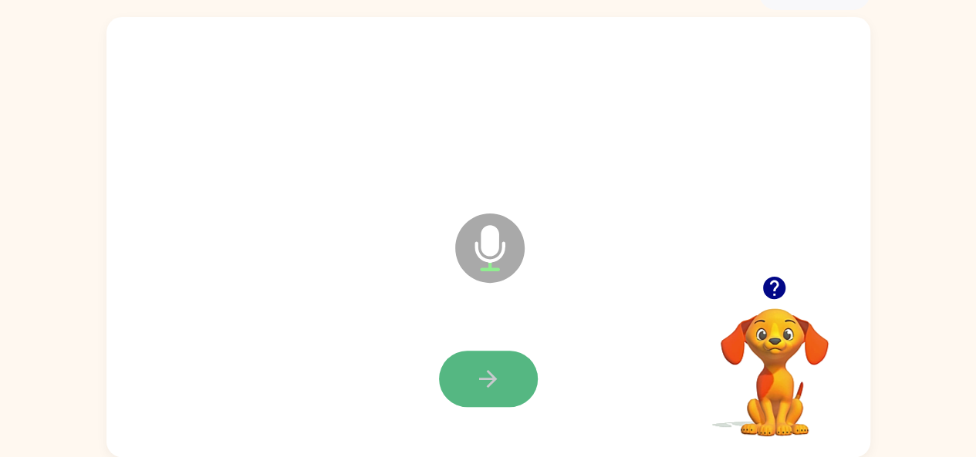
click at [458, 365] on button "button" at bounding box center [488, 379] width 99 height 56
drag, startPoint x: 458, startPoint y: 365, endPoint x: 440, endPoint y: 369, distance: 18.3
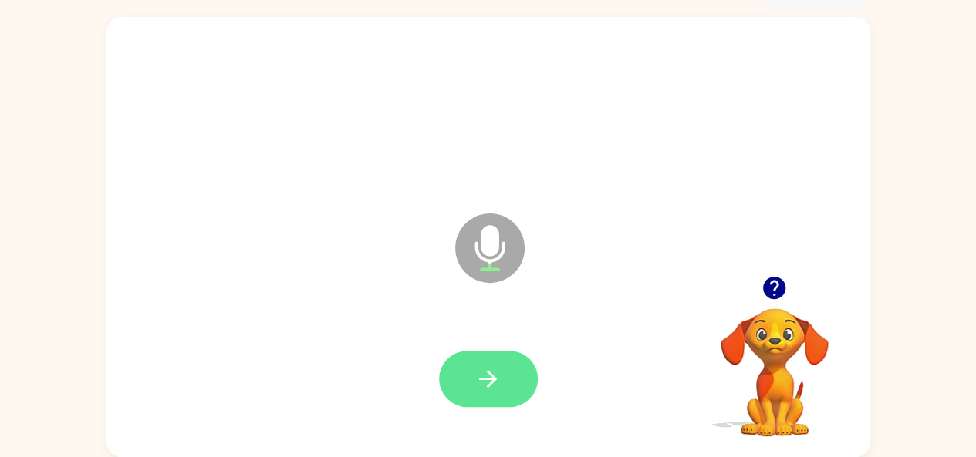
click at [440, 369] on button "button" at bounding box center [488, 379] width 99 height 56
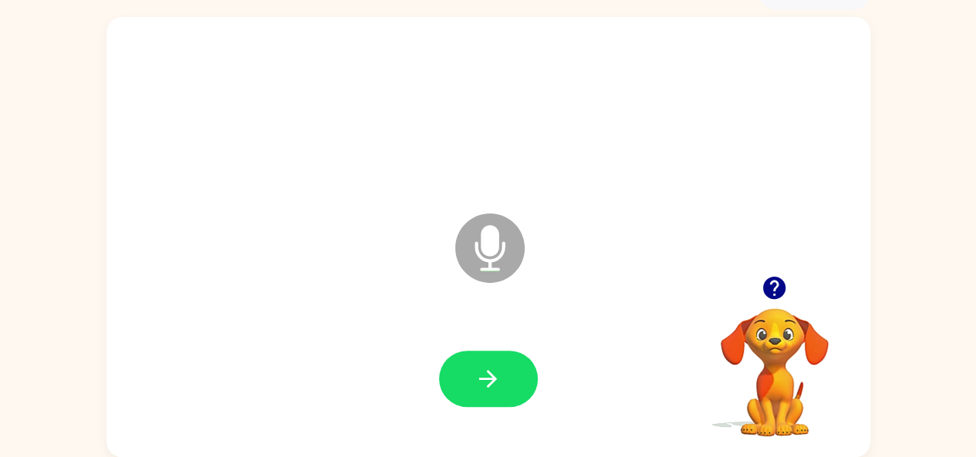
click at [440, 369] on button "button" at bounding box center [488, 379] width 99 height 56
drag, startPoint x: 440, startPoint y: 369, endPoint x: 453, endPoint y: 391, distance: 25.3
click at [453, 391] on button "button" at bounding box center [488, 379] width 99 height 56
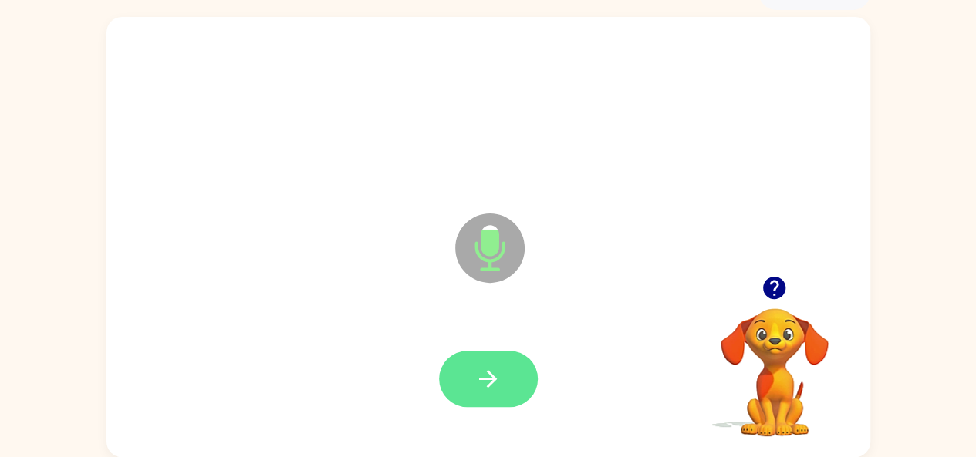
click at [481, 374] on icon "button" at bounding box center [487, 379] width 27 height 27
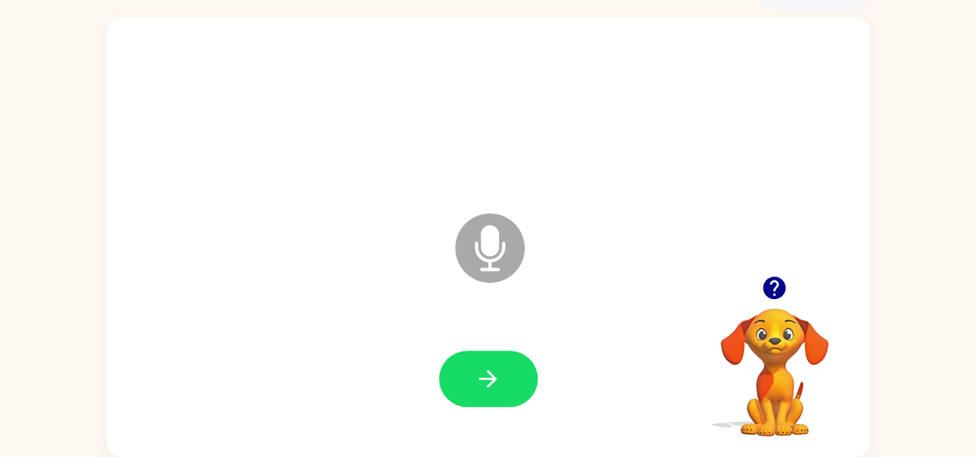
click at [481, 374] on icon "button" at bounding box center [487, 379] width 27 height 27
click at [424, 414] on div at bounding box center [488, 379] width 733 height 126
click at [472, 414] on div at bounding box center [488, 379] width 733 height 126
click at [487, 373] on icon "button" at bounding box center [488, 379] width 18 height 18
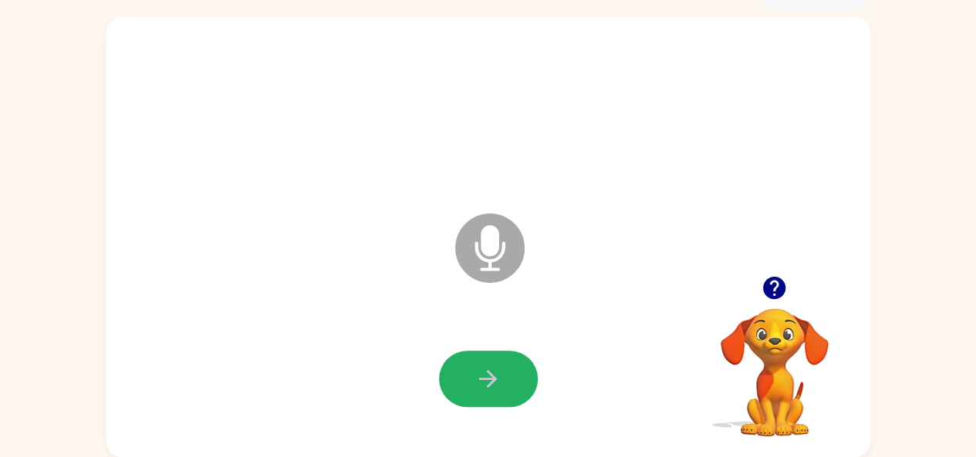
click at [487, 373] on icon "button" at bounding box center [488, 379] width 18 height 18
click at [512, 377] on button "button" at bounding box center [488, 379] width 99 height 56
click at [517, 382] on button "button" at bounding box center [488, 379] width 99 height 56
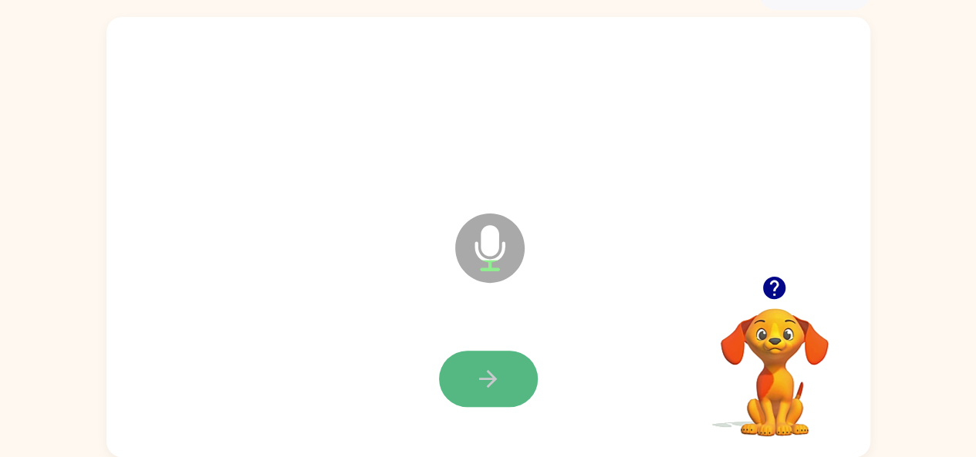
click at [517, 382] on button "button" at bounding box center [488, 379] width 99 height 56
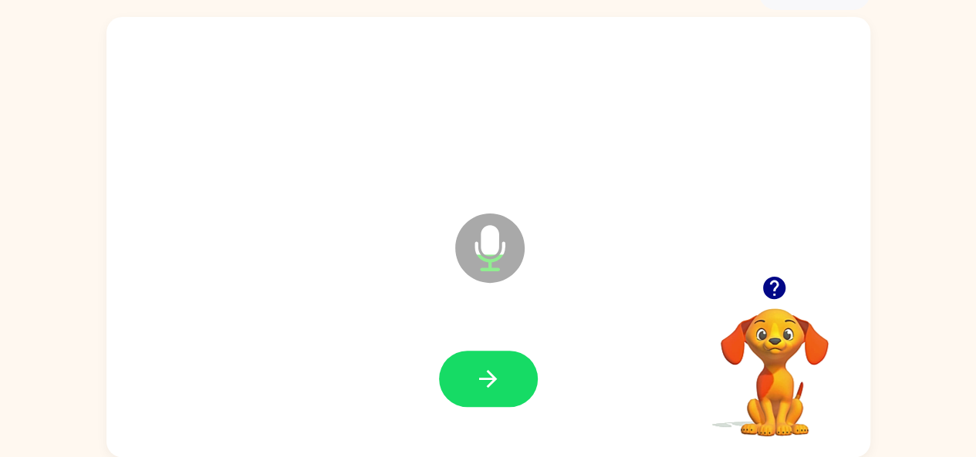
drag, startPoint x: 516, startPoint y: 383, endPoint x: 393, endPoint y: 352, distance: 126.5
click at [393, 352] on div at bounding box center [488, 379] width 733 height 126
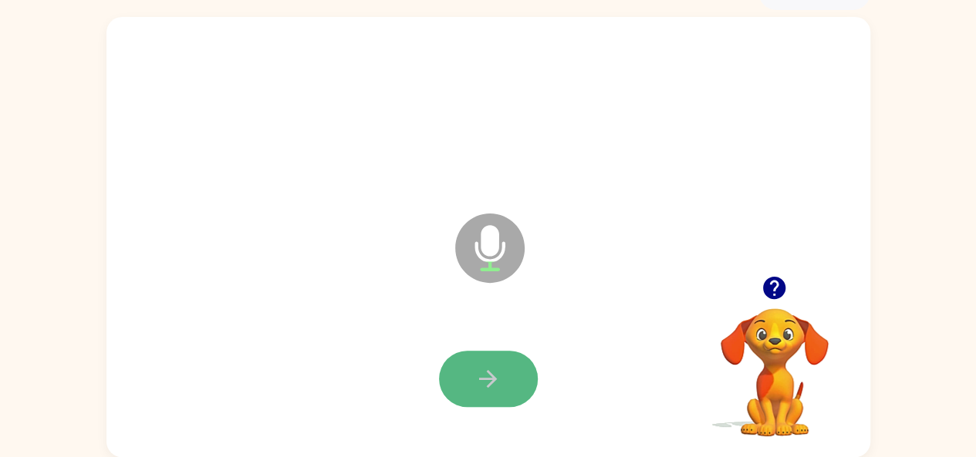
click at [467, 376] on button "button" at bounding box center [488, 379] width 99 height 56
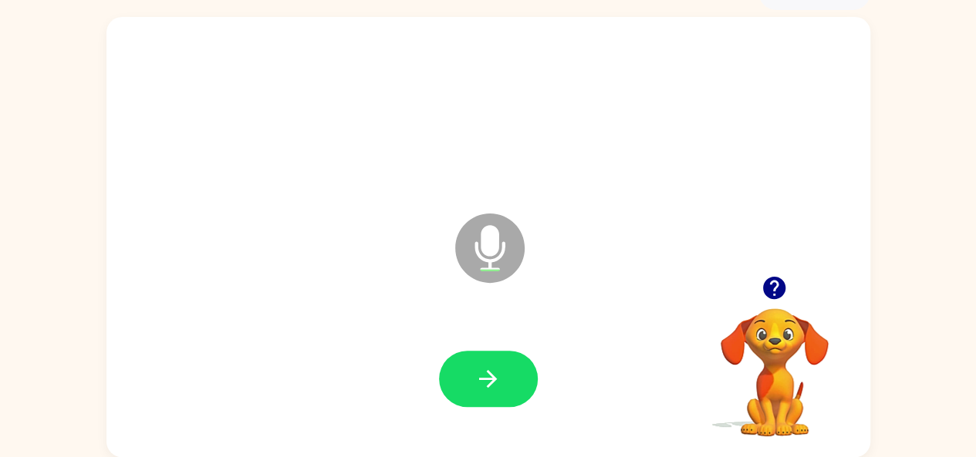
click at [467, 376] on button "button" at bounding box center [488, 379] width 99 height 56
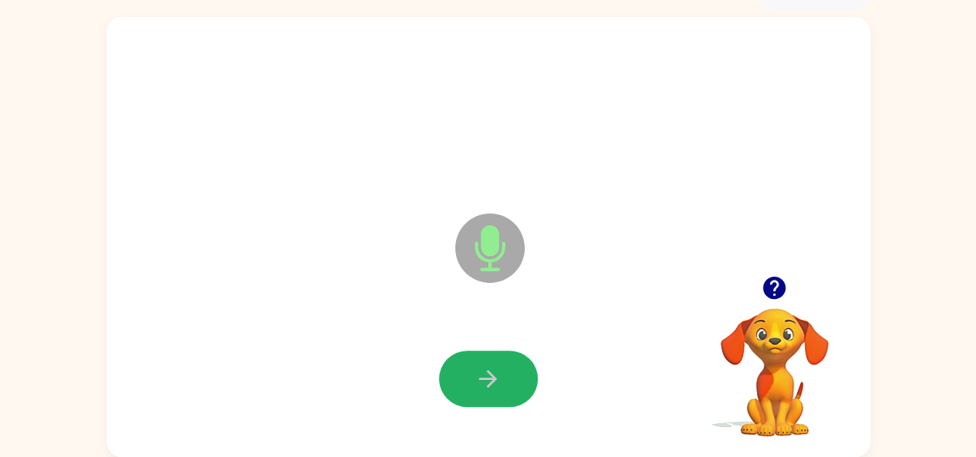
click at [467, 376] on button "button" at bounding box center [488, 379] width 99 height 56
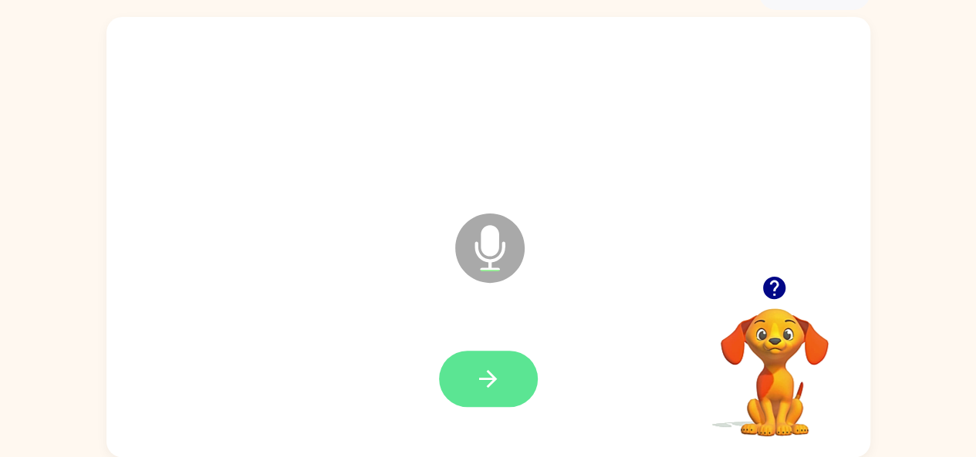
click at [467, 376] on button "button" at bounding box center [488, 379] width 99 height 56
click at [466, 377] on button "button" at bounding box center [488, 379] width 99 height 56
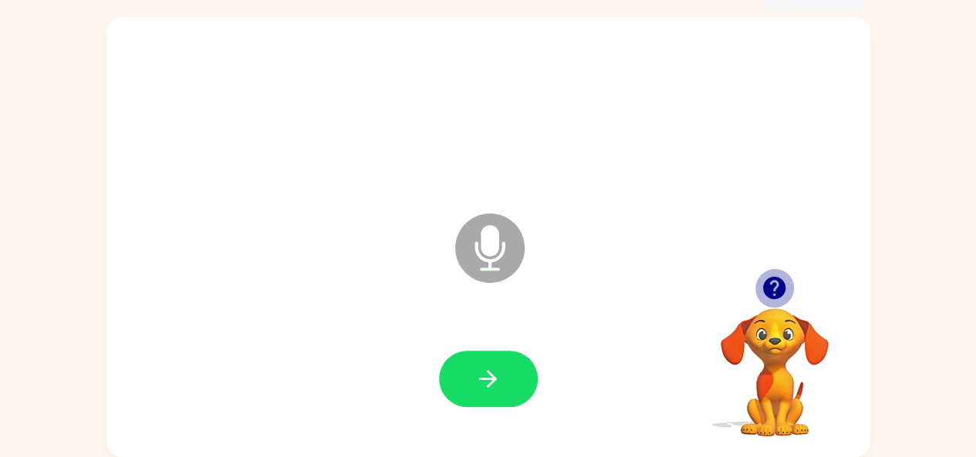
click at [770, 286] on icon "button" at bounding box center [774, 288] width 22 height 22
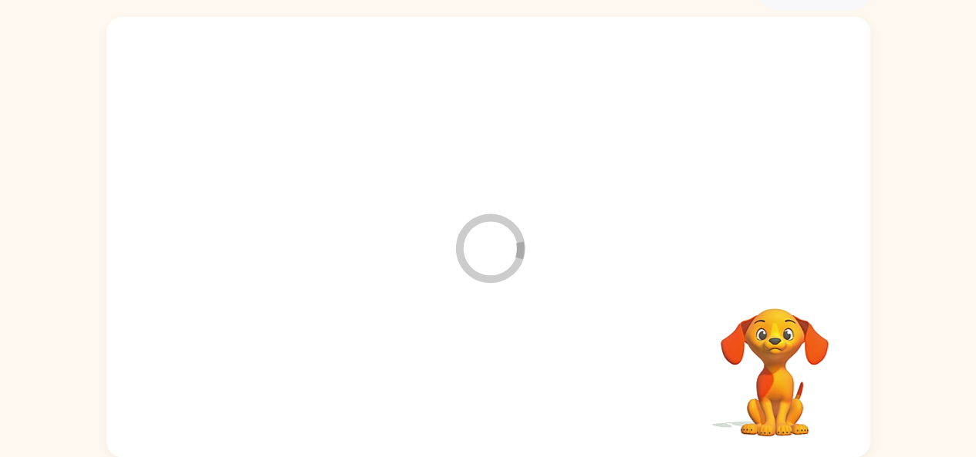
click at [0, 40] on div "Loader Your response is being sent to our graders Your browser must support pla…" at bounding box center [488, 233] width 976 height 447
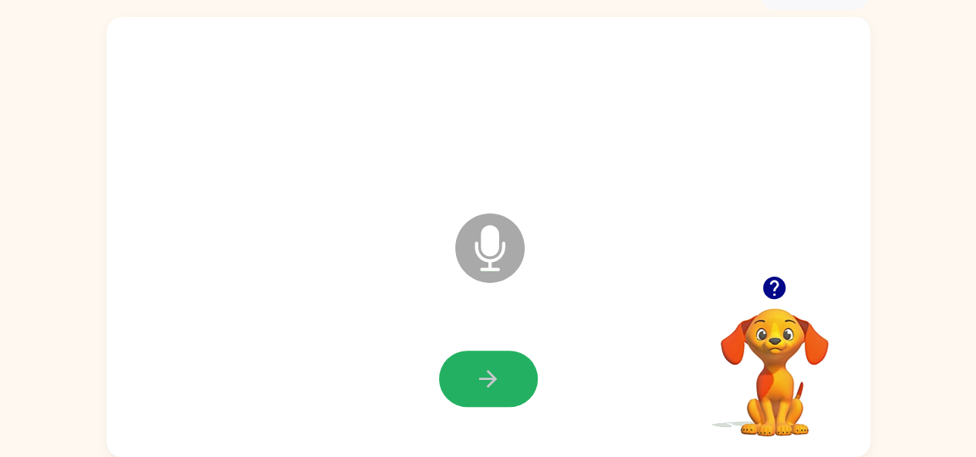
click at [477, 406] on button "button" at bounding box center [488, 379] width 99 height 56
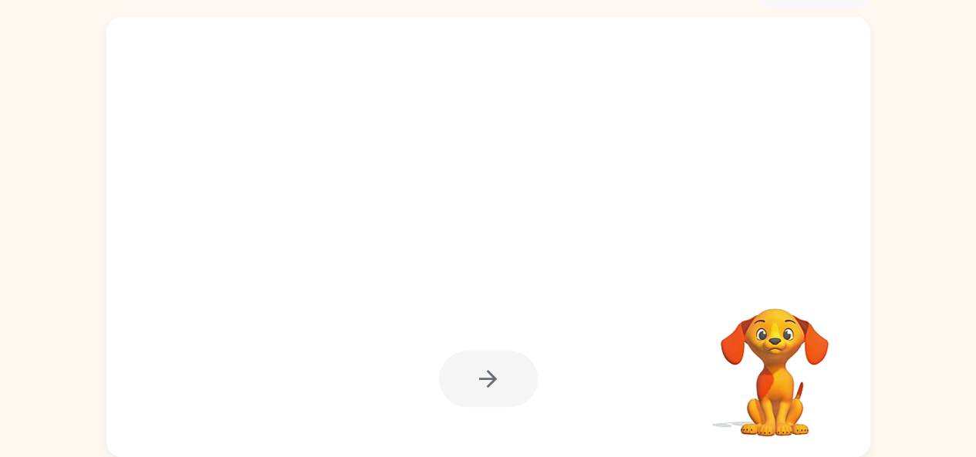
click at [477, 406] on div at bounding box center [488, 379] width 99 height 56
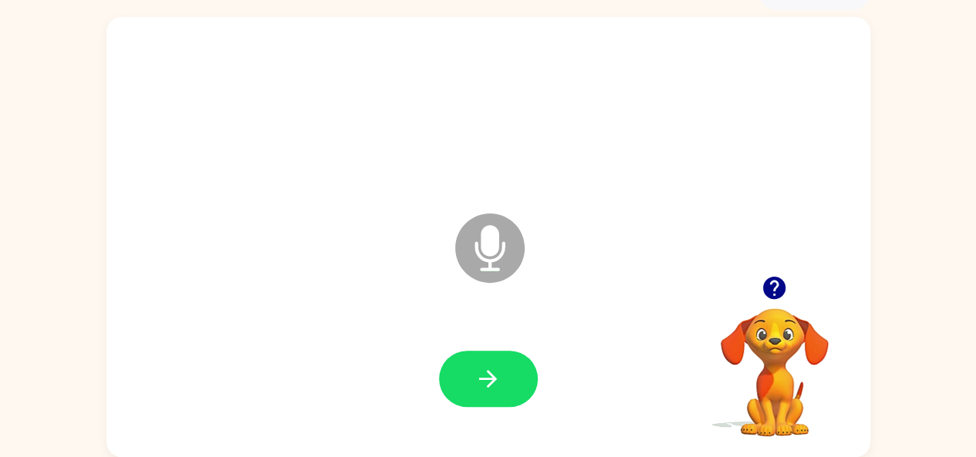
click at [784, 282] on icon "button" at bounding box center [773, 288] width 27 height 27
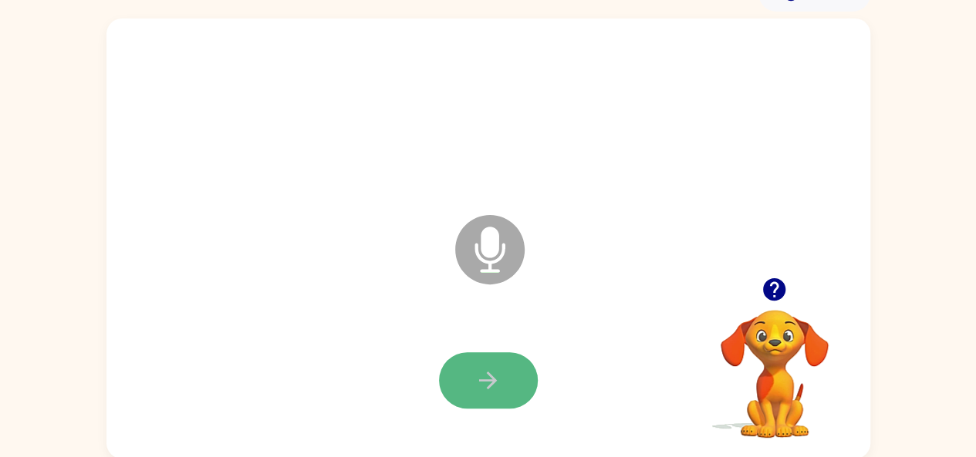
click at [496, 359] on button "button" at bounding box center [488, 380] width 99 height 56
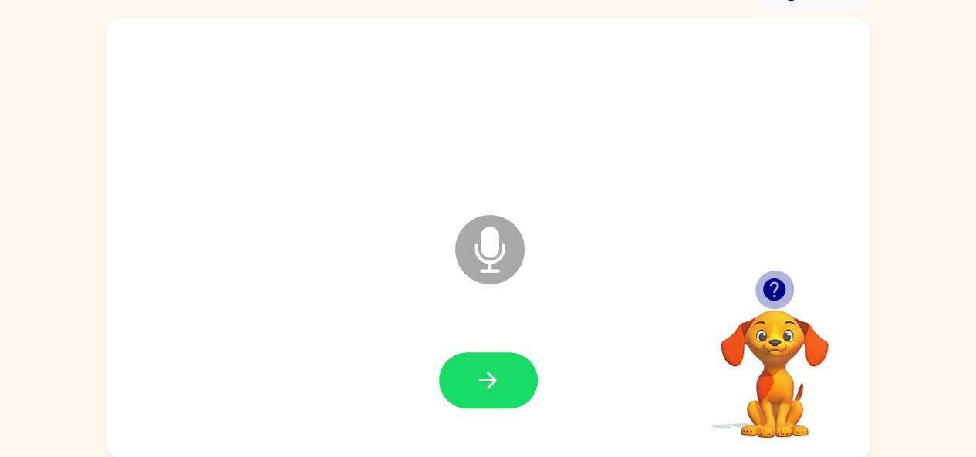
click at [766, 287] on icon "button" at bounding box center [774, 289] width 22 height 22
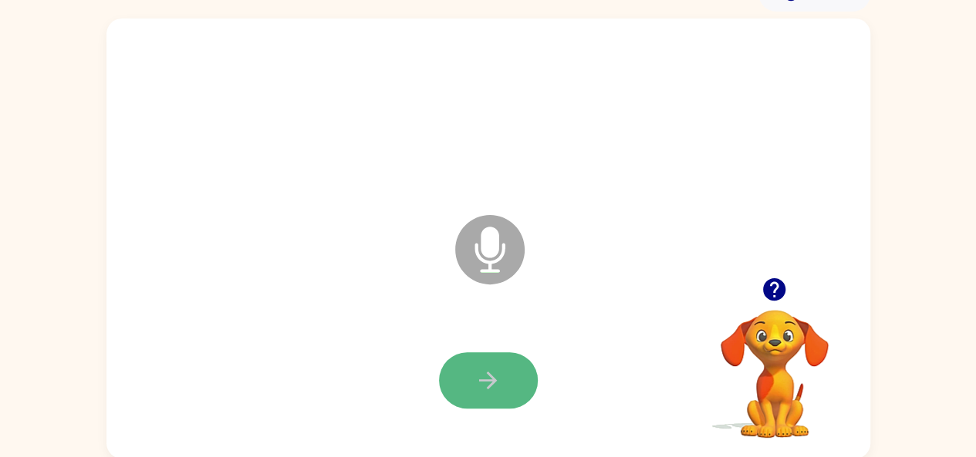
click at [484, 388] on icon "button" at bounding box center [487, 380] width 27 height 27
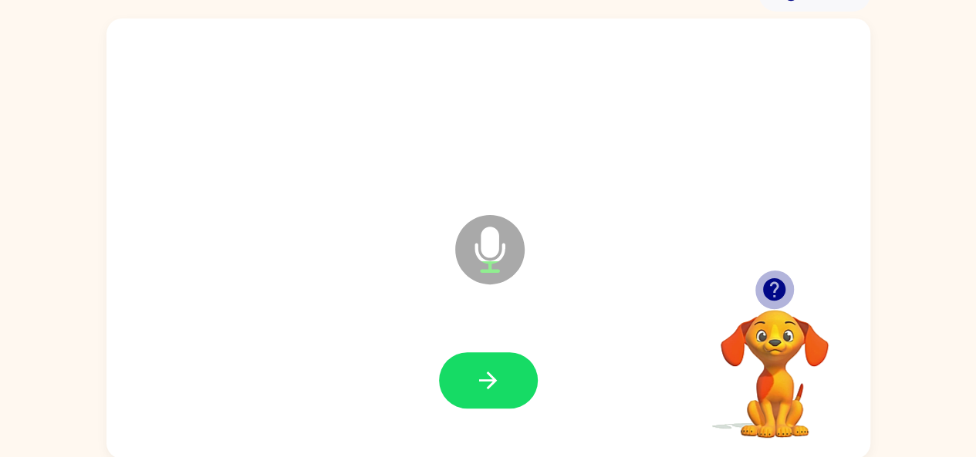
click at [777, 300] on icon "button" at bounding box center [773, 289] width 27 height 27
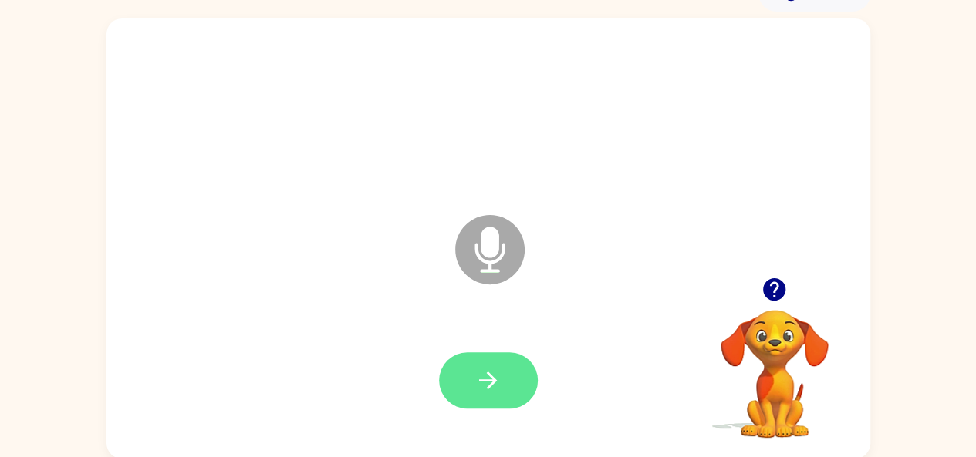
click at [460, 365] on button "button" at bounding box center [488, 380] width 99 height 56
click at [466, 358] on button "button" at bounding box center [488, 380] width 99 height 56
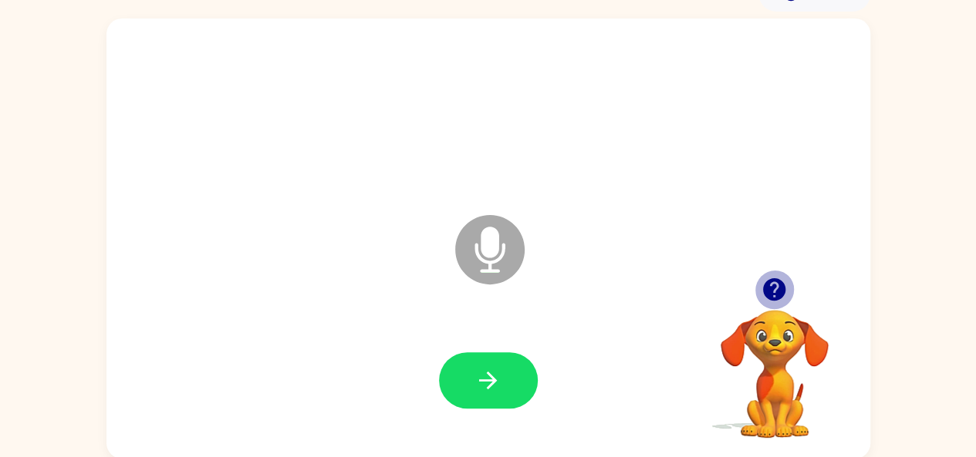
click at [767, 285] on icon "button" at bounding box center [774, 289] width 22 height 22
drag, startPoint x: 453, startPoint y: 371, endPoint x: 427, endPoint y: 347, distance: 36.1
click at [427, 347] on div at bounding box center [488, 381] width 733 height 126
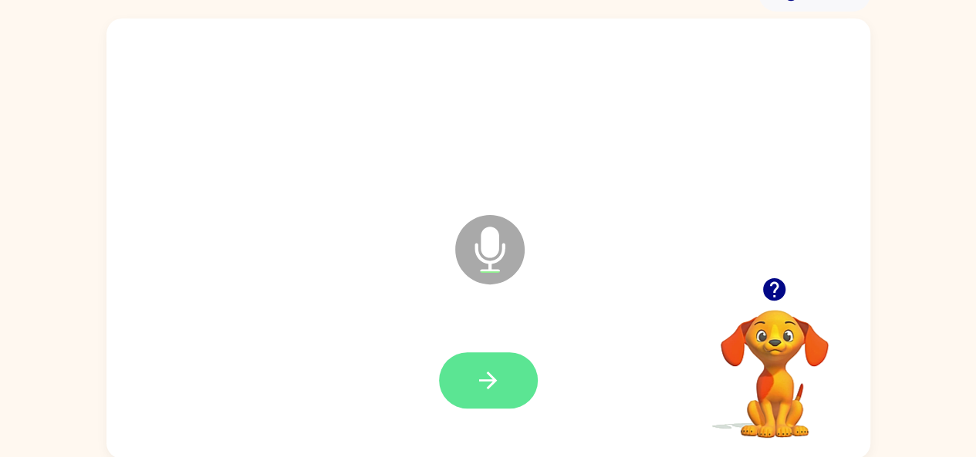
click at [494, 368] on icon "button" at bounding box center [487, 380] width 27 height 27
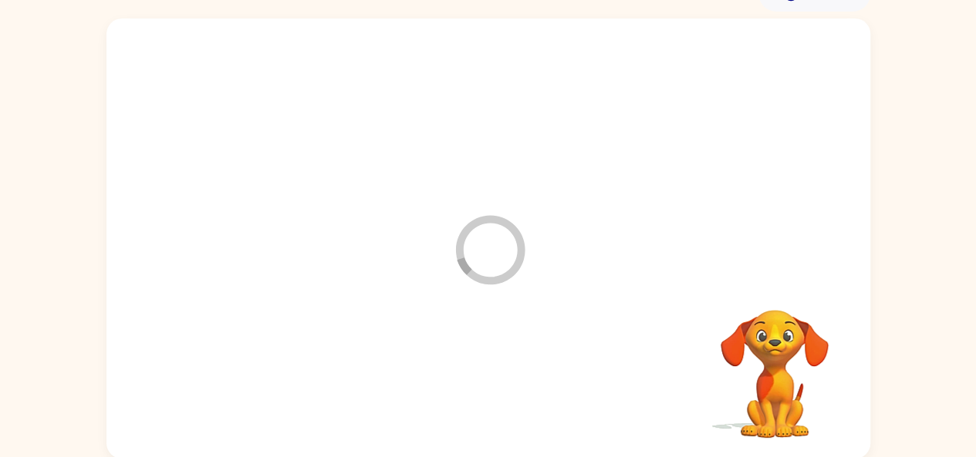
click at [494, 368] on div at bounding box center [488, 381] width 733 height 126
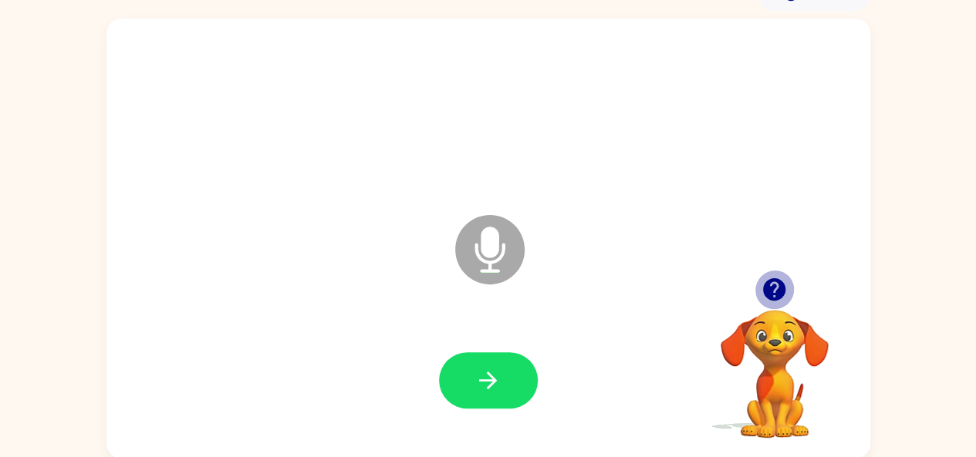
click at [781, 289] on icon "button" at bounding box center [774, 289] width 22 height 22
click at [781, 289] on video "Your browser must support playing .mp4 files to use Literably. Please try using…" at bounding box center [774, 363] width 154 height 154
click at [758, 289] on button "button" at bounding box center [773, 289] width 39 height 39
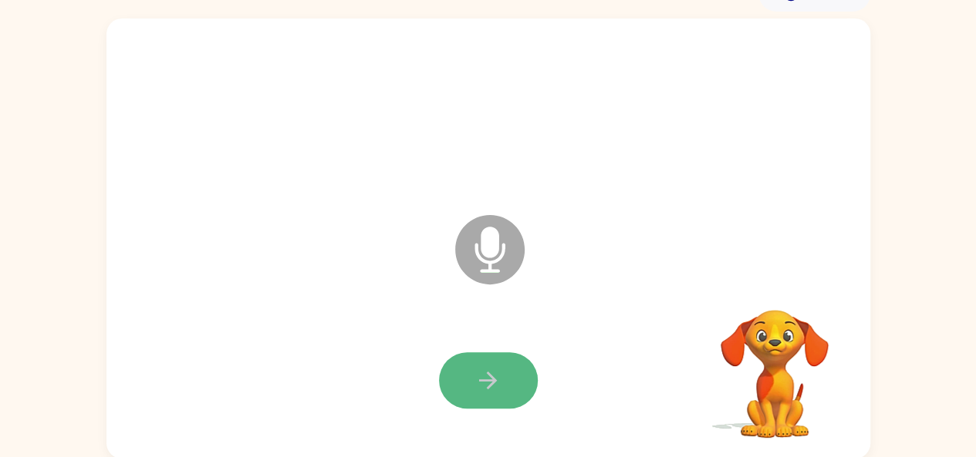
click at [458, 355] on button "button" at bounding box center [488, 380] width 99 height 56
click at [464, 359] on button "button" at bounding box center [488, 380] width 99 height 56
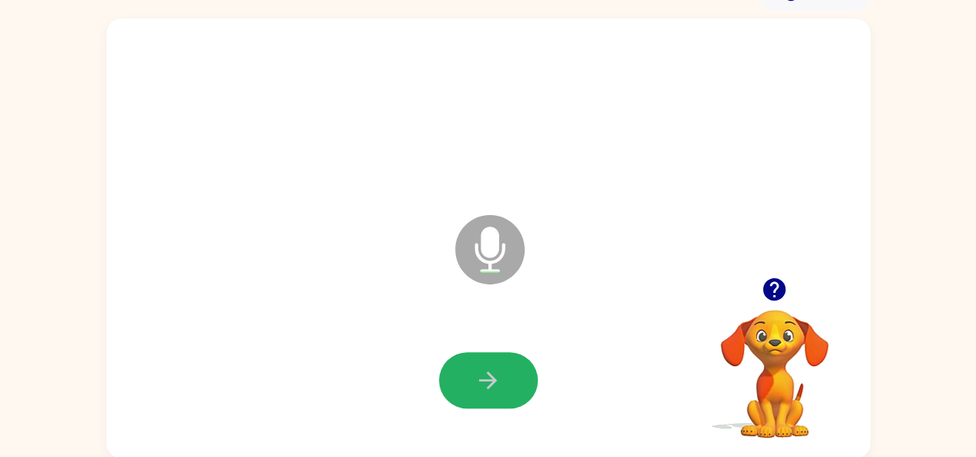
click at [464, 359] on button "button" at bounding box center [488, 380] width 99 height 56
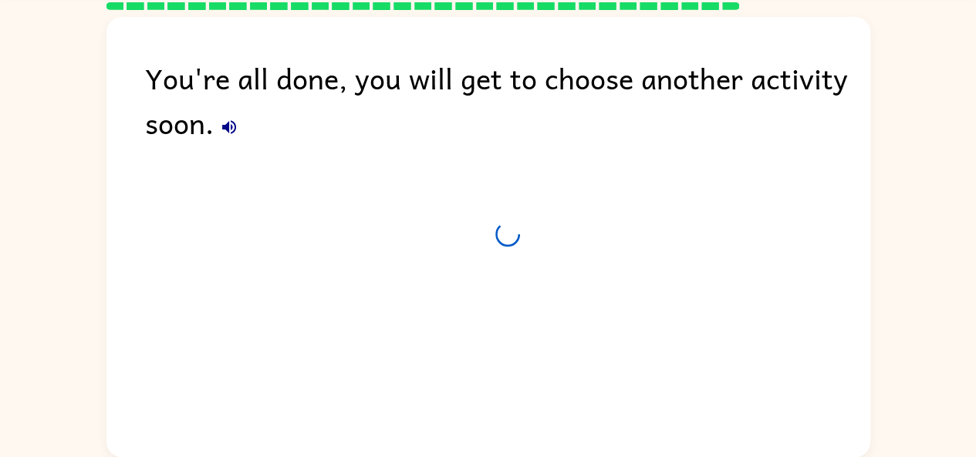
scroll to position [57, 0]
